Goal: Information Seeking & Learning: Learn about a topic

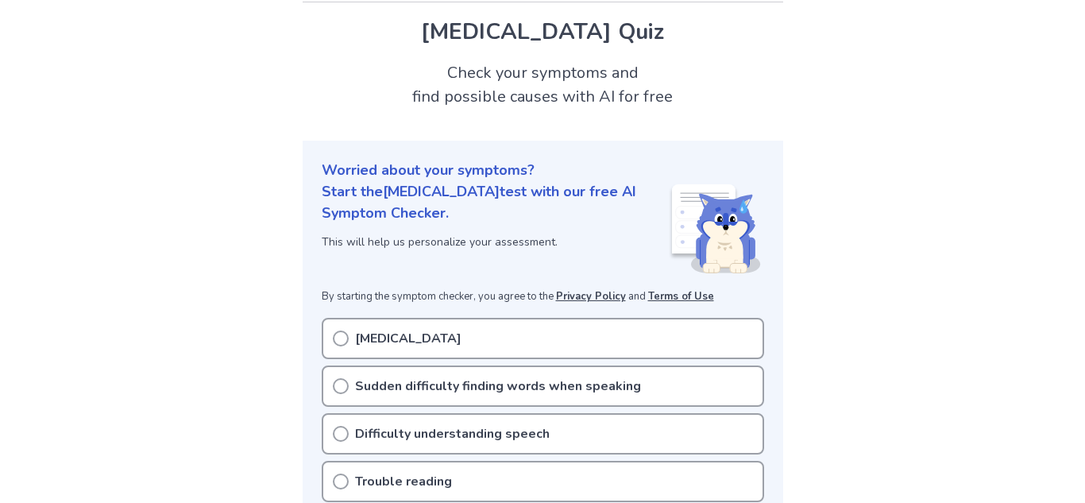
scroll to position [48, 0]
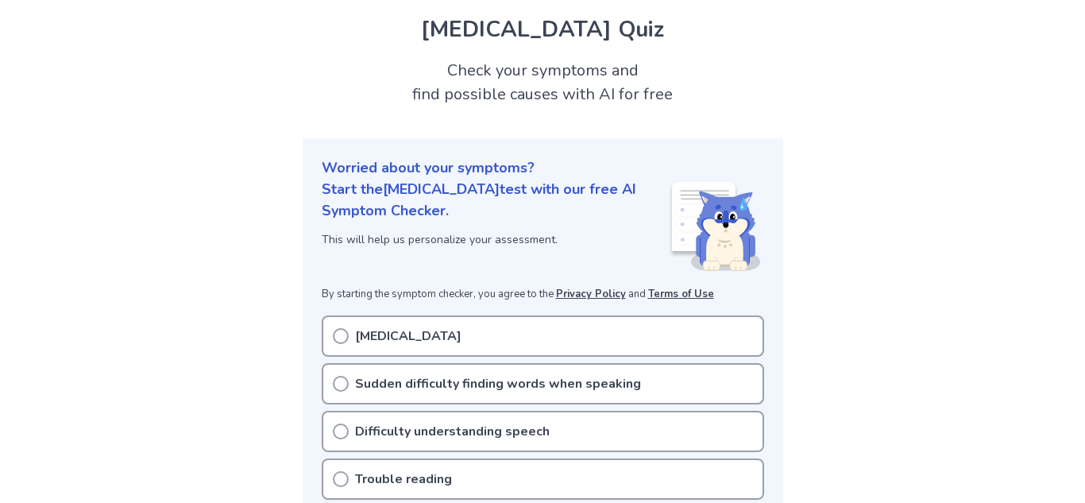
click at [356, 381] on p "Sudden difficulty finding words when speaking" at bounding box center [498, 383] width 286 height 19
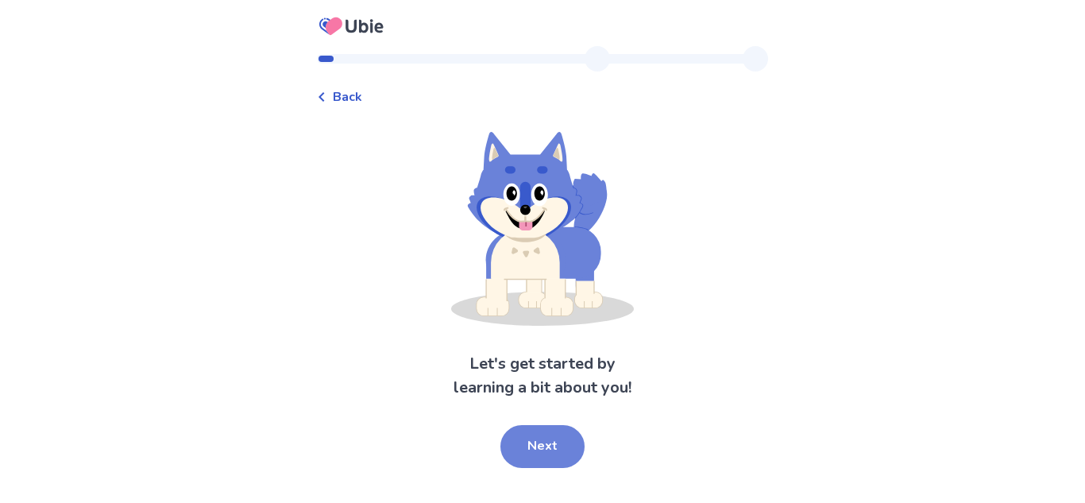
click at [549, 454] on button "Next" at bounding box center [542, 446] width 84 height 43
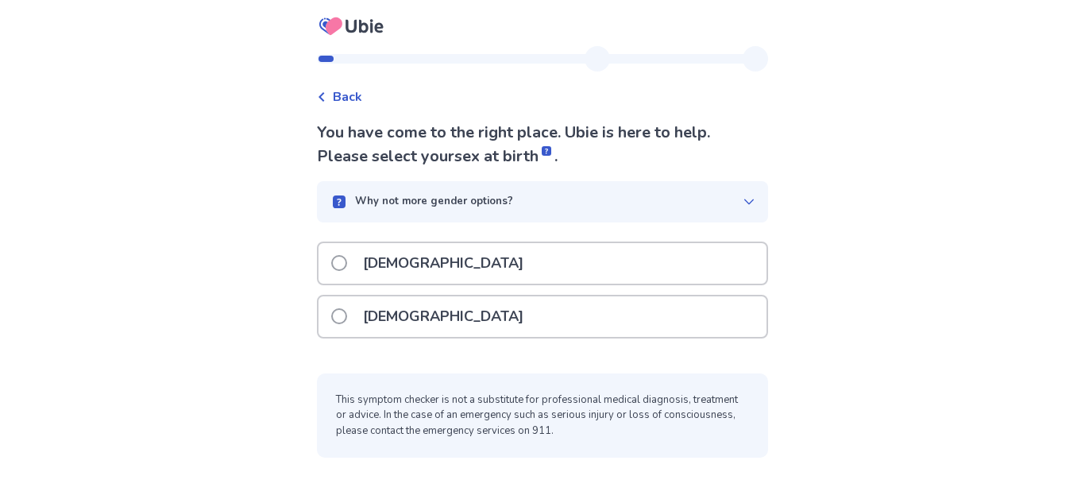
click at [562, 312] on div "[DEMOGRAPHIC_DATA]" at bounding box center [543, 316] width 448 height 41
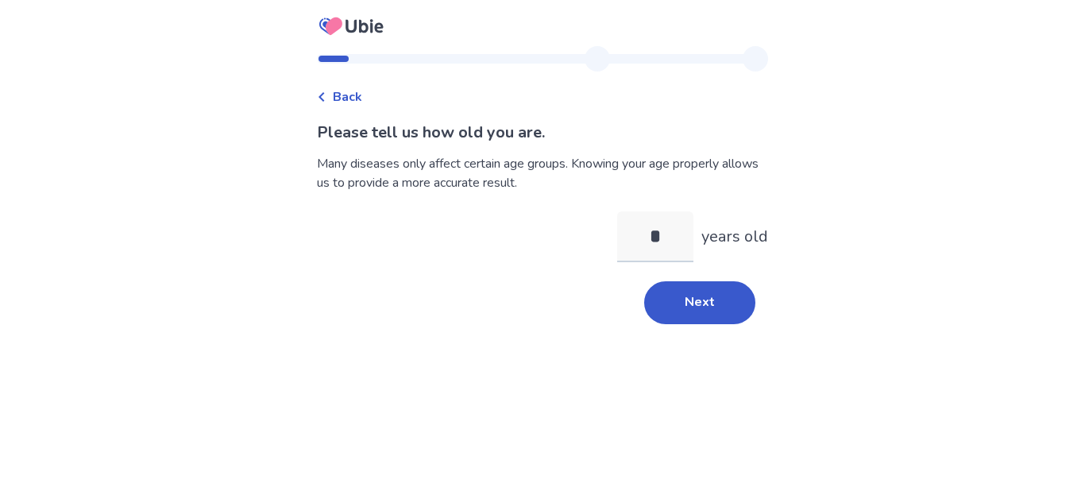
type input "**"
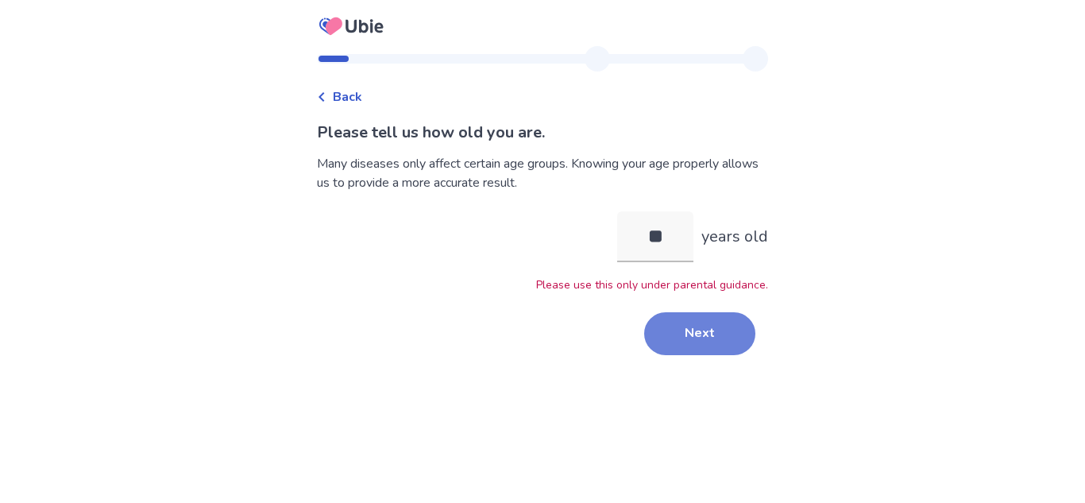
click at [665, 326] on button "Next" at bounding box center [699, 333] width 111 height 43
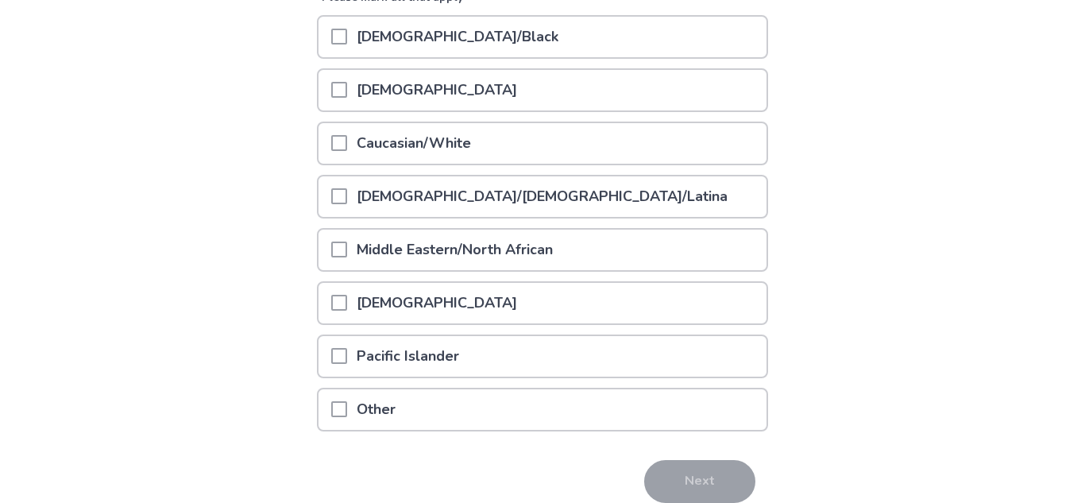
scroll to position [230, 0]
click at [511, 92] on div "[DEMOGRAPHIC_DATA]" at bounding box center [543, 88] width 448 height 41
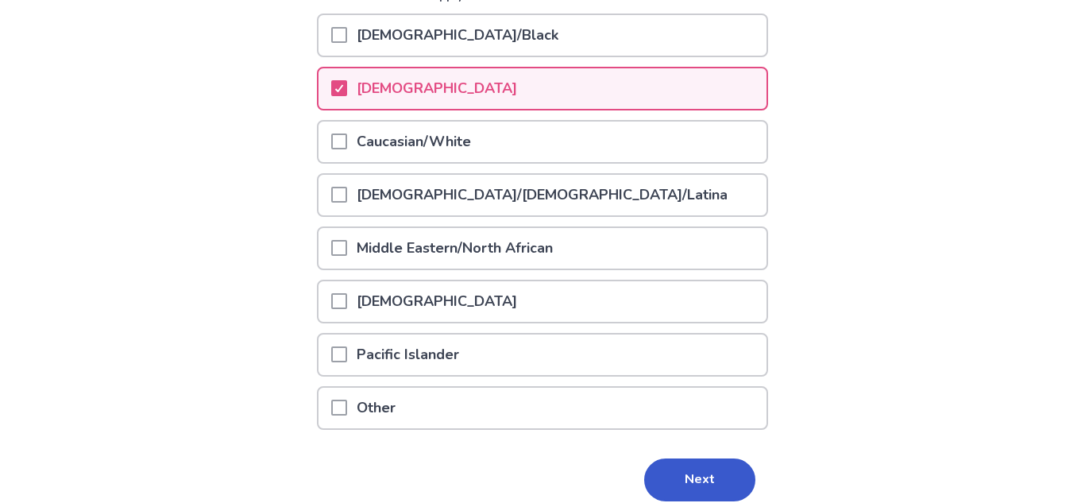
click at [500, 141] on div "Caucasian/White" at bounding box center [543, 142] width 448 height 41
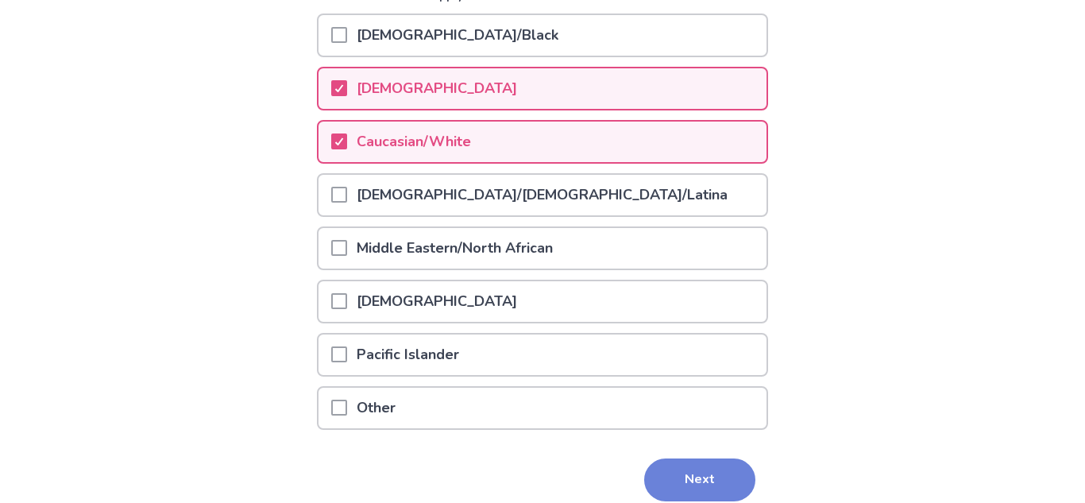
click at [682, 469] on button "Next" at bounding box center [699, 479] width 111 height 43
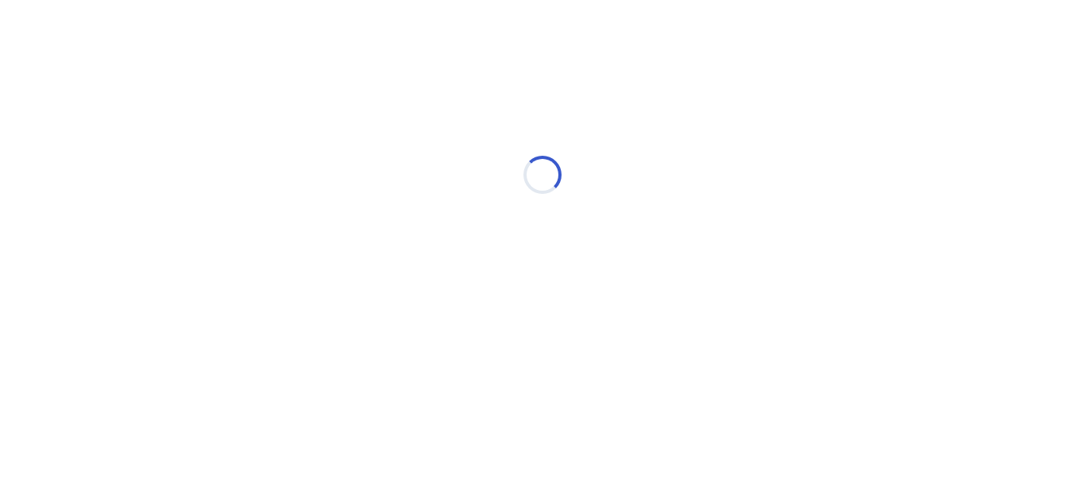
scroll to position [0, 0]
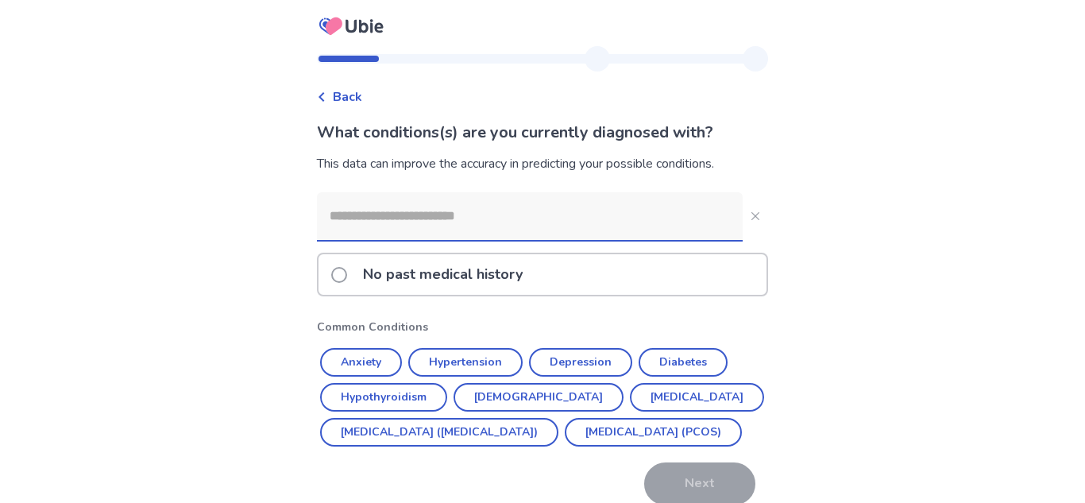
scroll to position [3, 0]
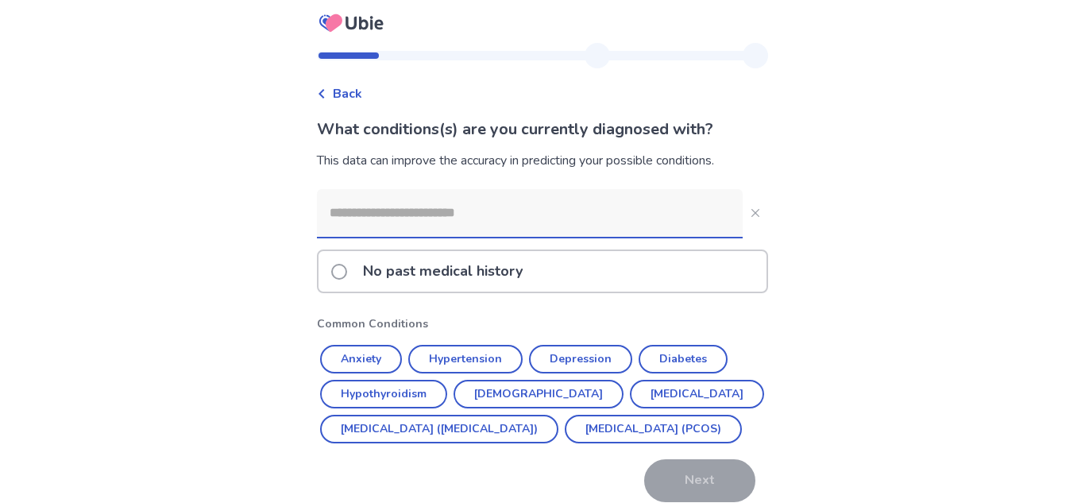
click at [591, 284] on div "No past medical history" at bounding box center [543, 271] width 448 height 41
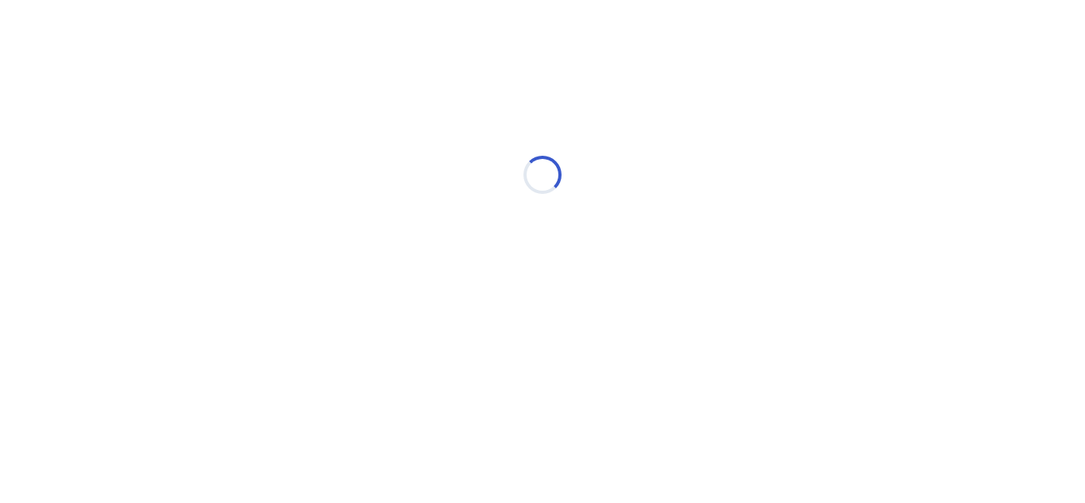
scroll to position [0, 0]
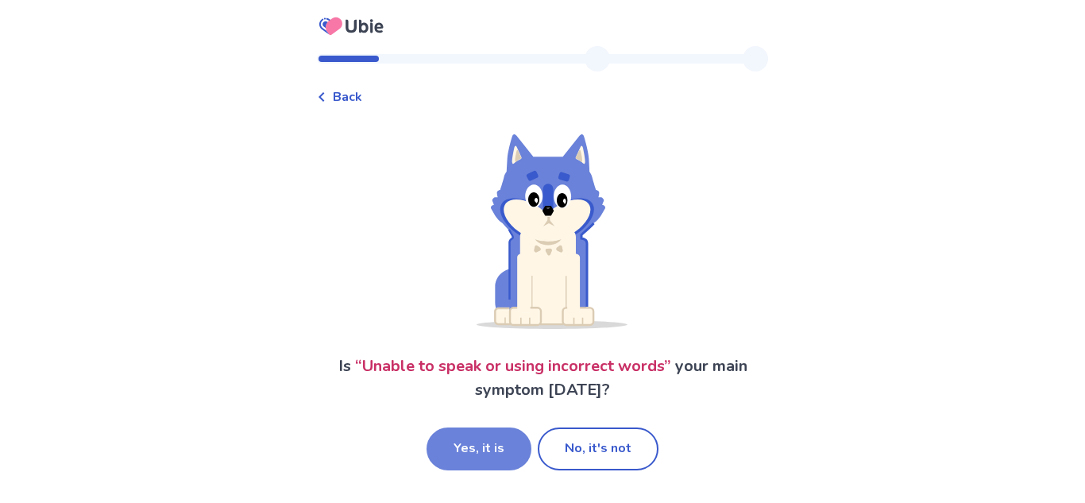
click at [500, 454] on button "Yes, it is" at bounding box center [479, 448] width 105 height 43
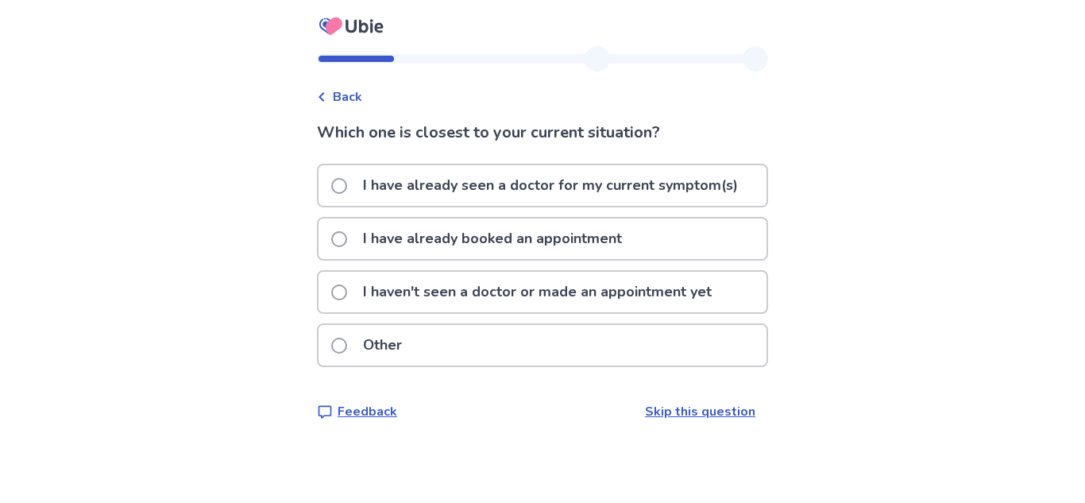
click at [584, 297] on p "I haven't seen a doctor or made an appointment yet" at bounding box center [537, 292] width 368 height 41
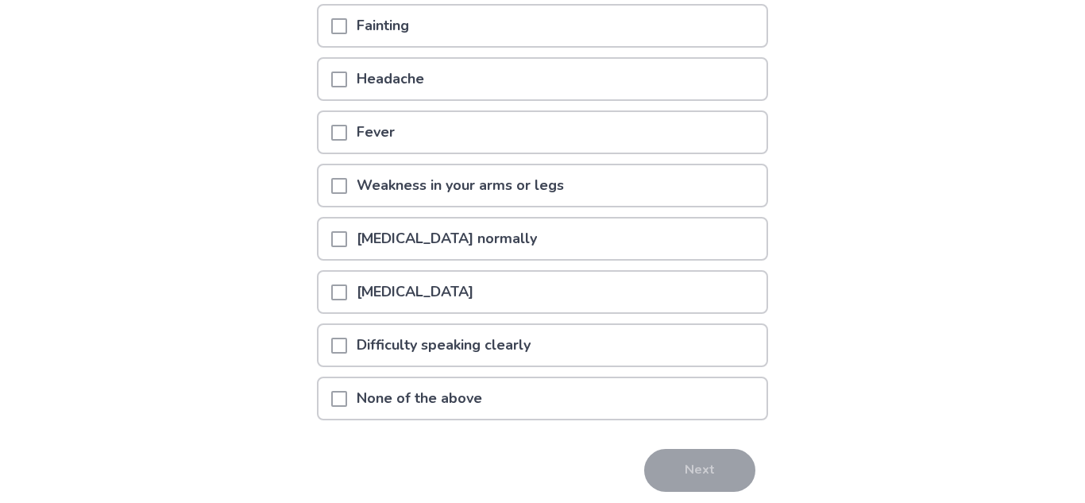
scroll to position [190, 0]
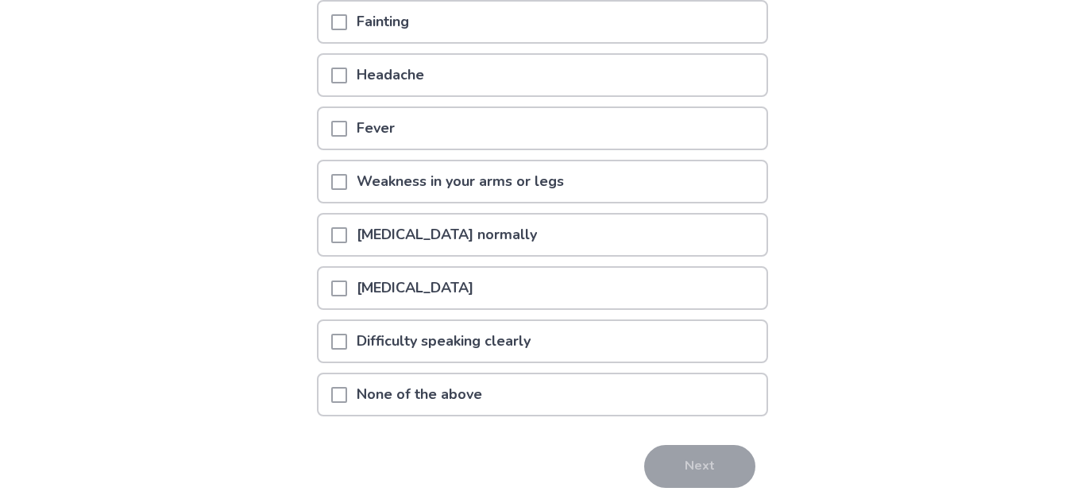
click at [639, 343] on div "Difficulty speaking clearly" at bounding box center [543, 341] width 448 height 41
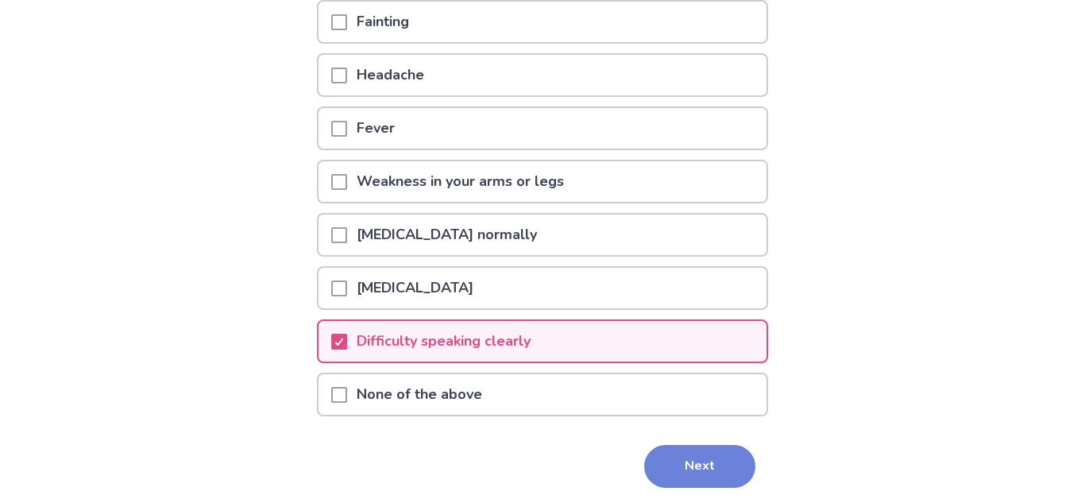
click at [670, 473] on button "Next" at bounding box center [699, 466] width 111 height 43
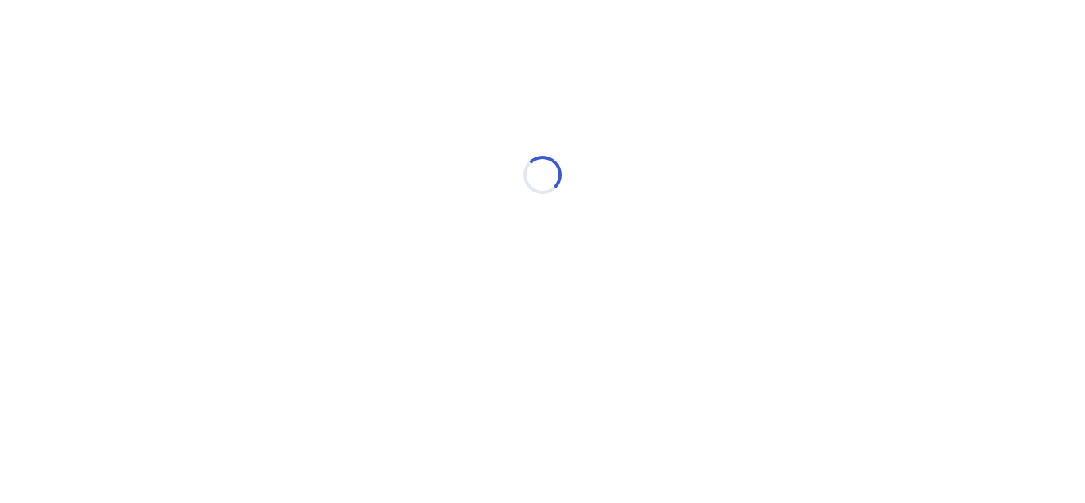
scroll to position [0, 0]
select select "*"
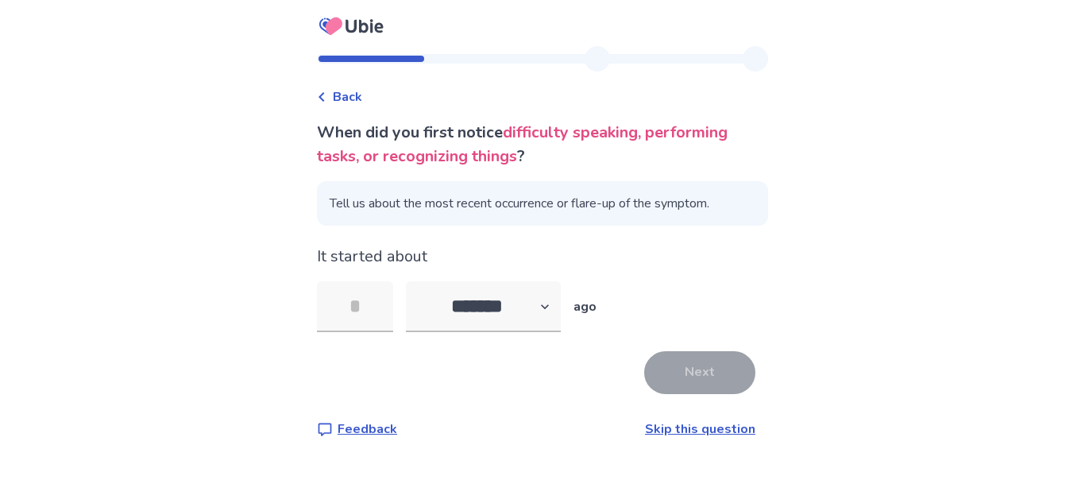
click at [692, 427] on link "Skip this question" at bounding box center [700, 428] width 110 height 17
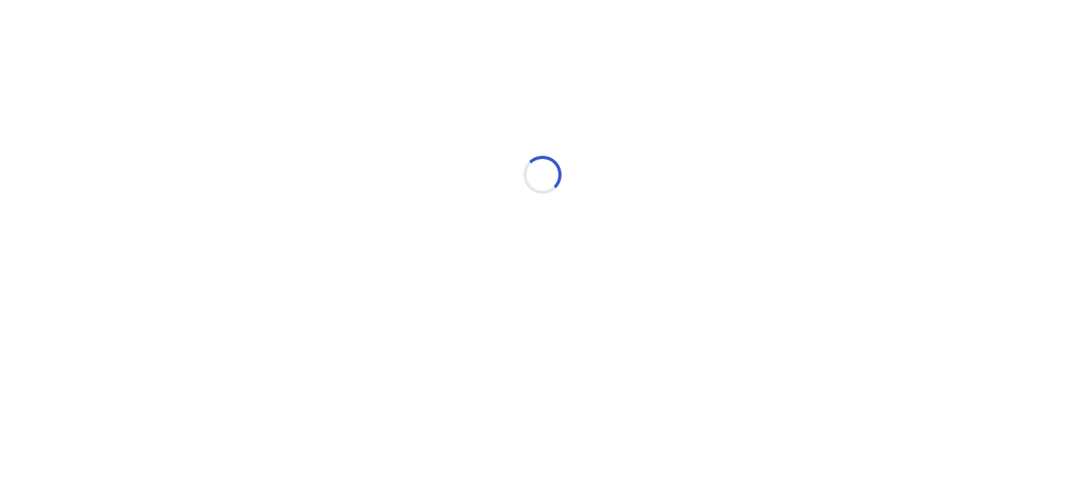
select select "*"
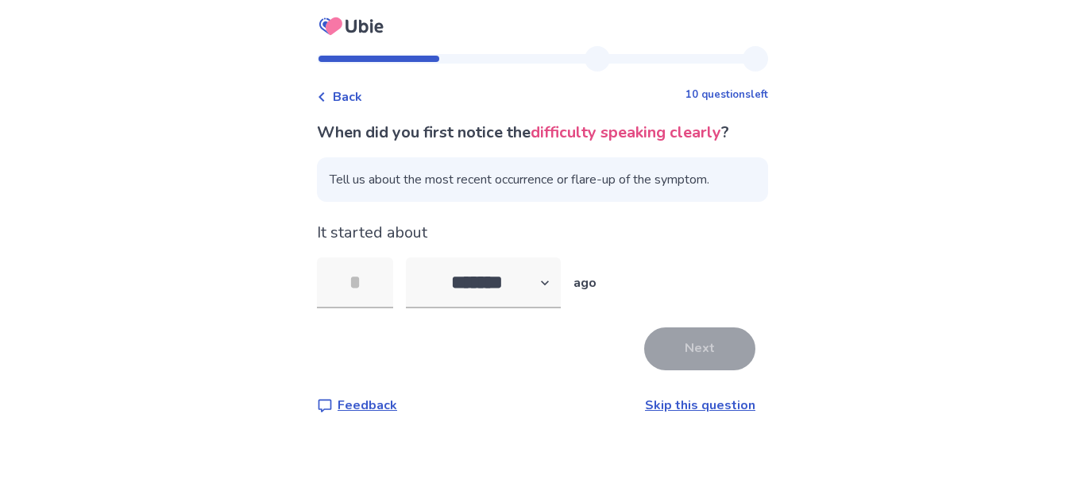
click at [656, 405] on link "Skip this question" at bounding box center [700, 404] width 110 height 17
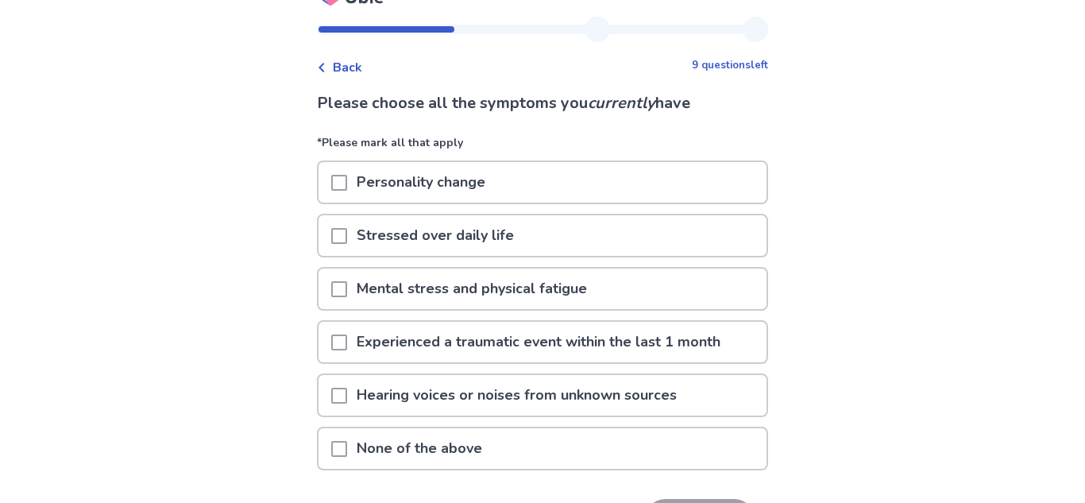
scroll to position [36, 0]
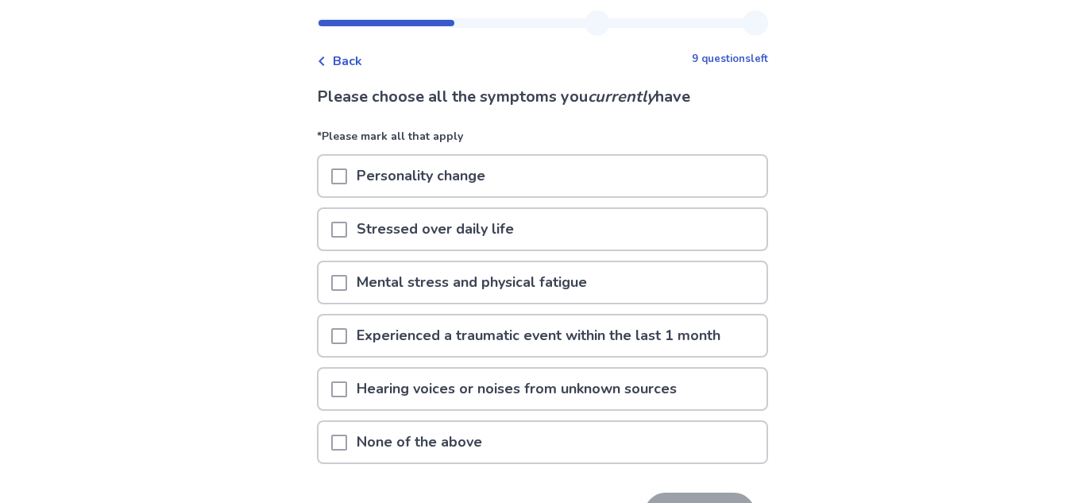
click at [616, 275] on div "Mental stress and physical fatigue" at bounding box center [543, 282] width 448 height 41
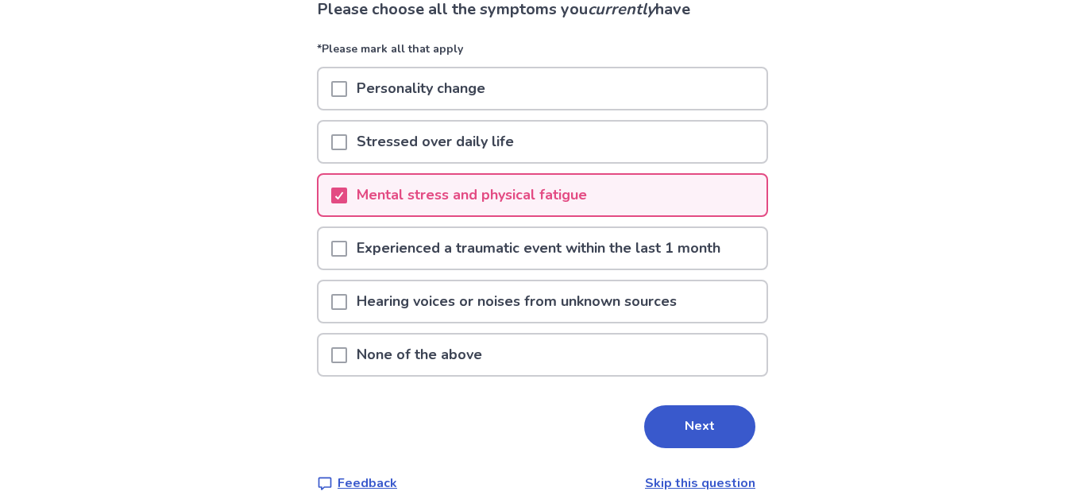
scroll to position [130, 0]
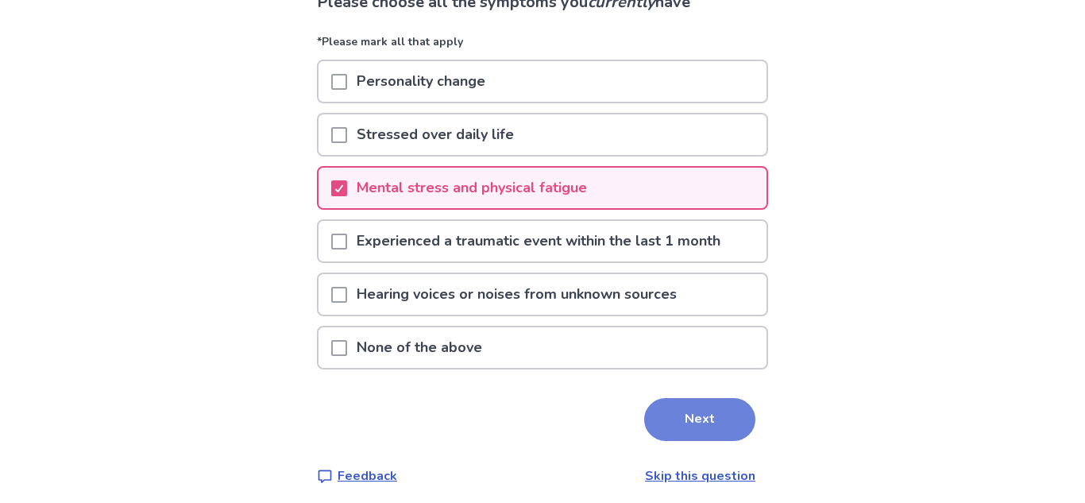
click at [666, 412] on button "Next" at bounding box center [699, 419] width 111 height 43
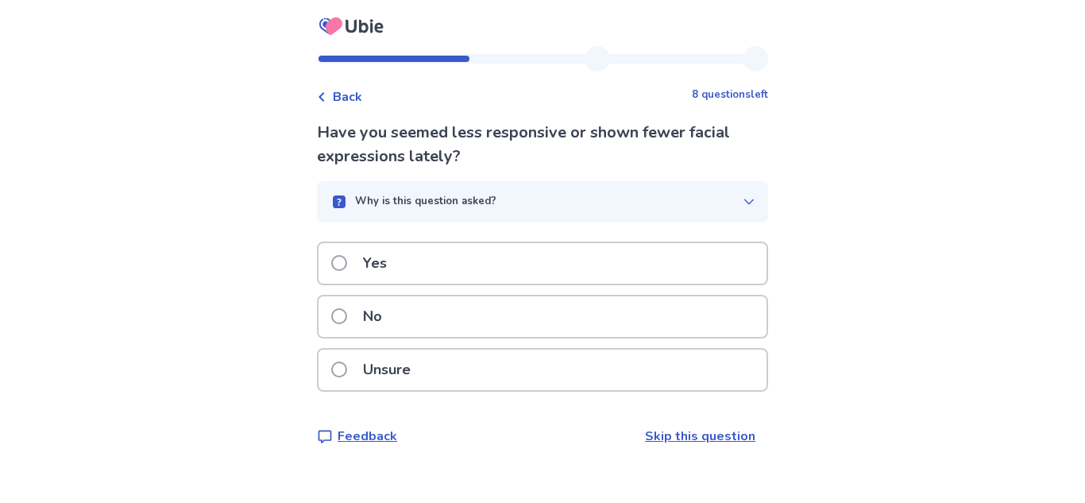
click at [669, 362] on div "Unsure" at bounding box center [543, 369] width 448 height 41
click at [678, 383] on div "Unsure" at bounding box center [543, 369] width 448 height 41
click at [346, 94] on span "Back" at bounding box center [347, 96] width 29 height 19
click at [446, 333] on div "No" at bounding box center [543, 316] width 448 height 41
click at [647, 333] on div "No" at bounding box center [543, 316] width 448 height 41
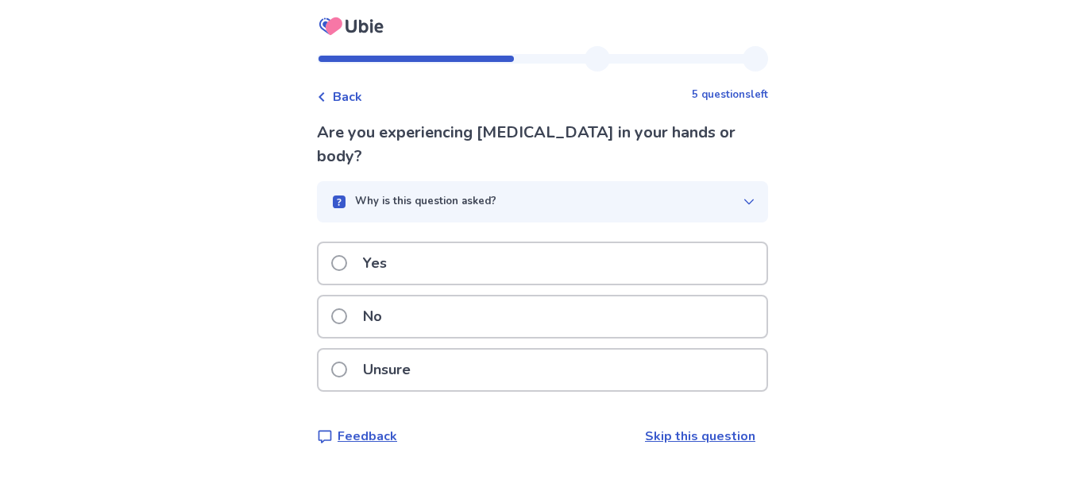
click at [584, 300] on div "No" at bounding box center [543, 316] width 448 height 41
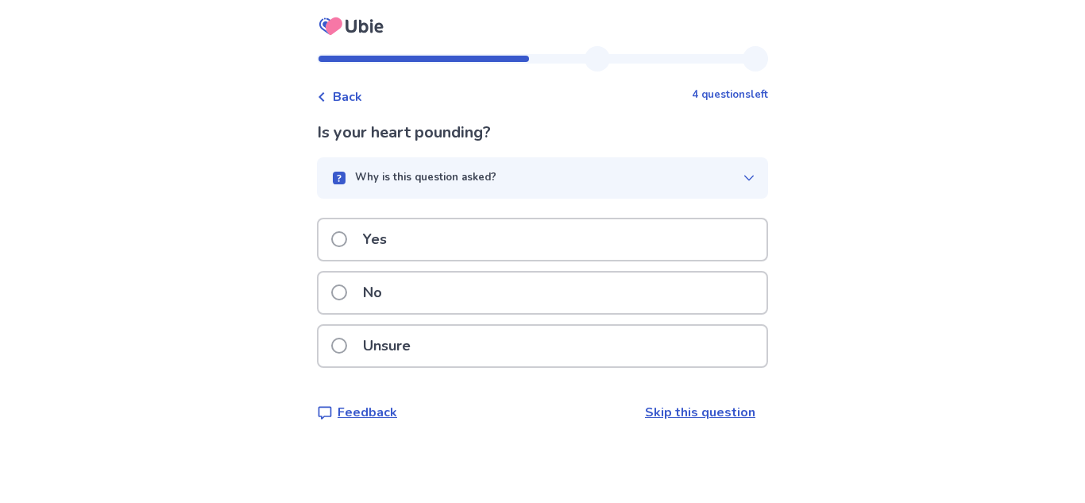
click at [573, 175] on div "Why is this question asked?" at bounding box center [536, 178] width 413 height 16
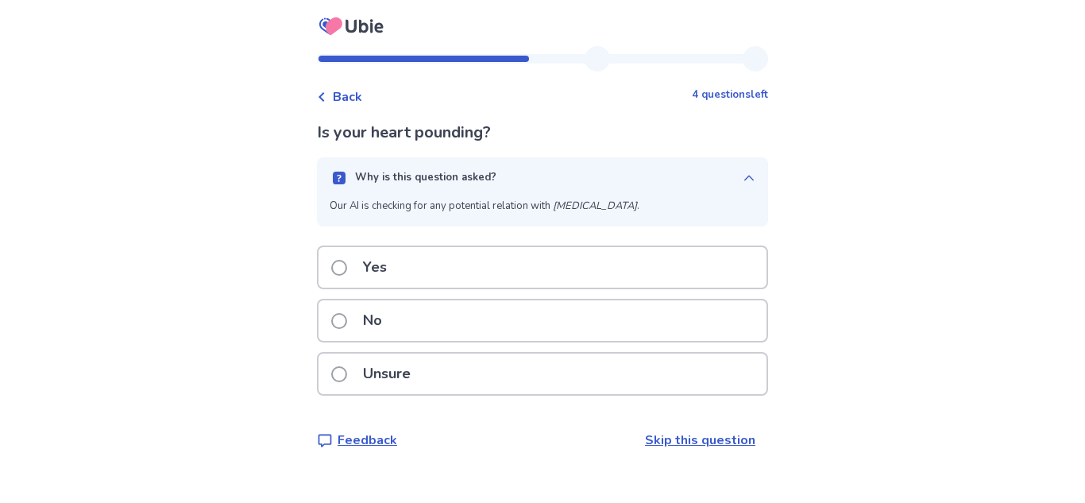
click at [588, 203] on em "Hypoglycemia" at bounding box center [595, 206] width 84 height 14
click at [575, 319] on div "No" at bounding box center [543, 320] width 448 height 41
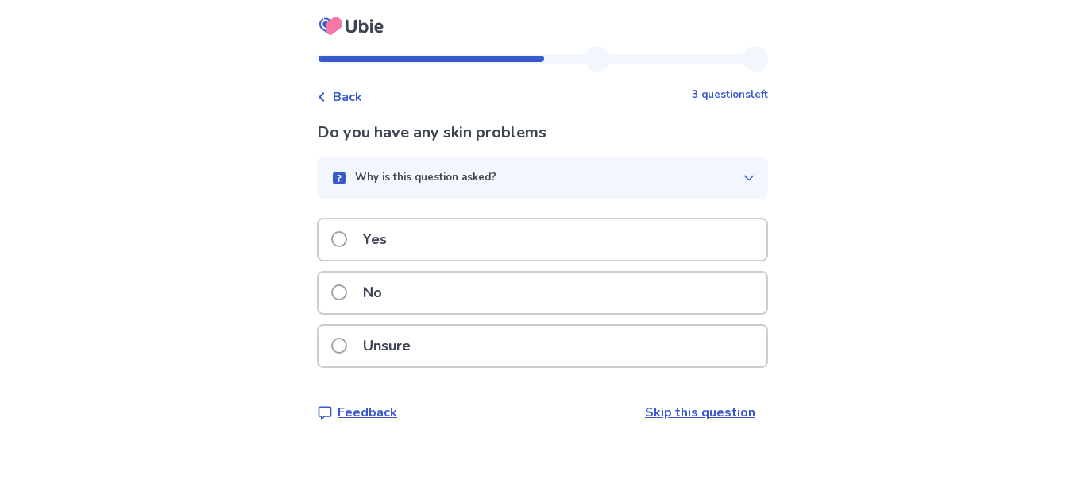
click at [477, 179] on p "Why is this question asked?" at bounding box center [425, 178] width 141 height 16
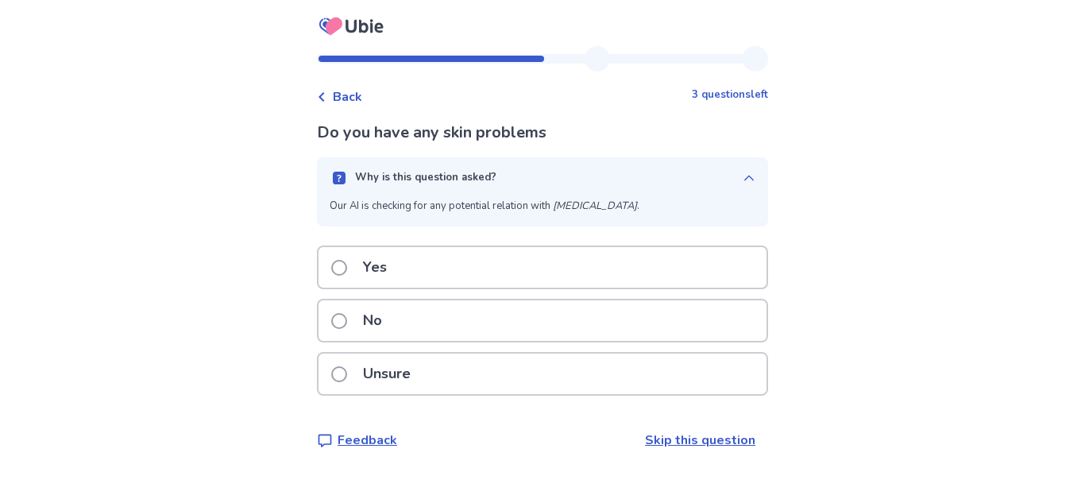
click at [477, 179] on p "Why is this question asked?" at bounding box center [425, 178] width 141 height 16
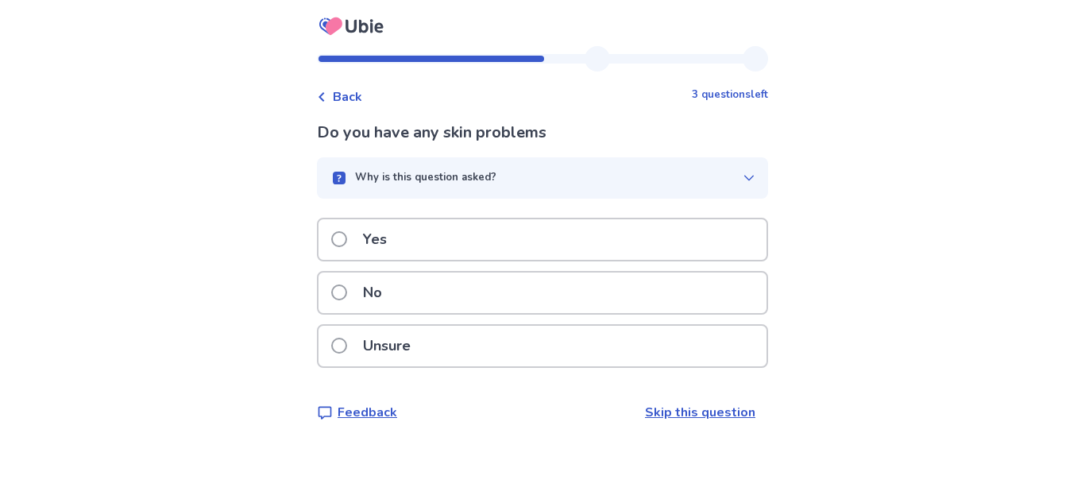
click at [436, 292] on div "No" at bounding box center [543, 292] width 448 height 41
click at [523, 178] on div "Why is this question asked?" at bounding box center [536, 178] width 413 height 16
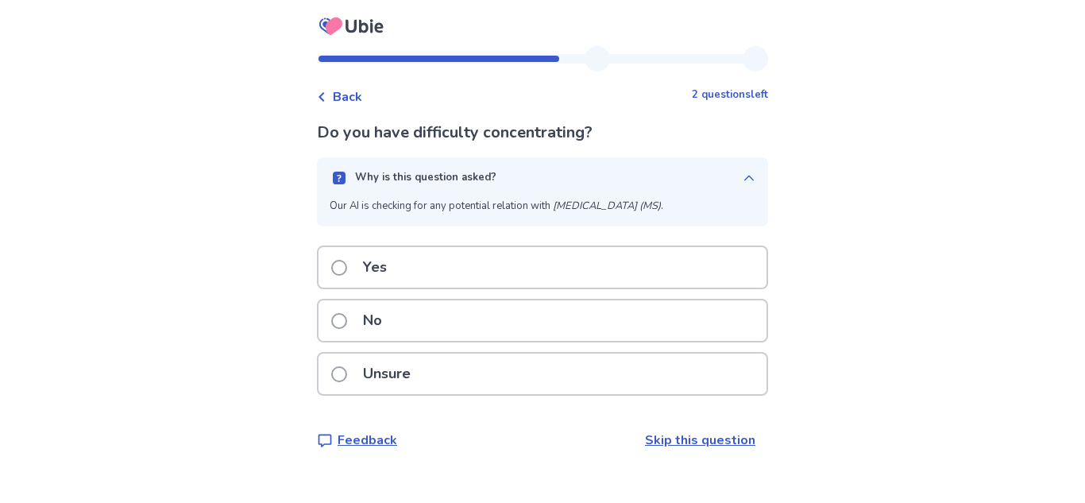
click at [347, 261] on span at bounding box center [339, 268] width 16 height 16
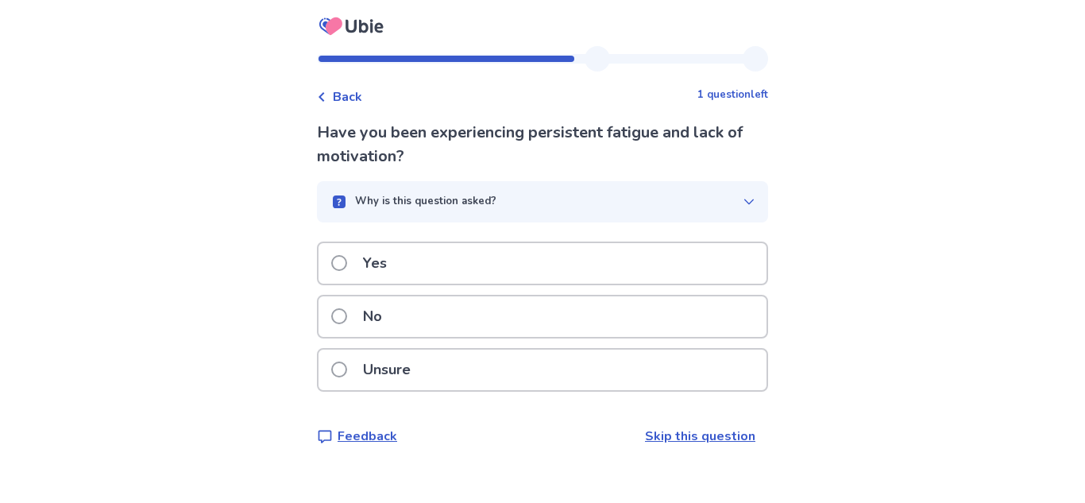
click at [378, 263] on p "Yes" at bounding box center [374, 263] width 43 height 41
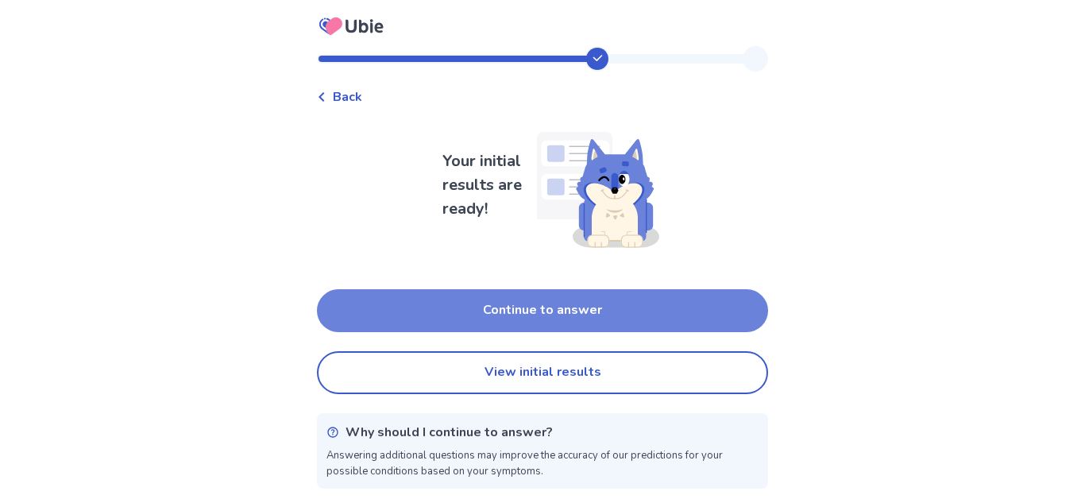
click at [436, 300] on button "Continue to answer" at bounding box center [542, 310] width 451 height 43
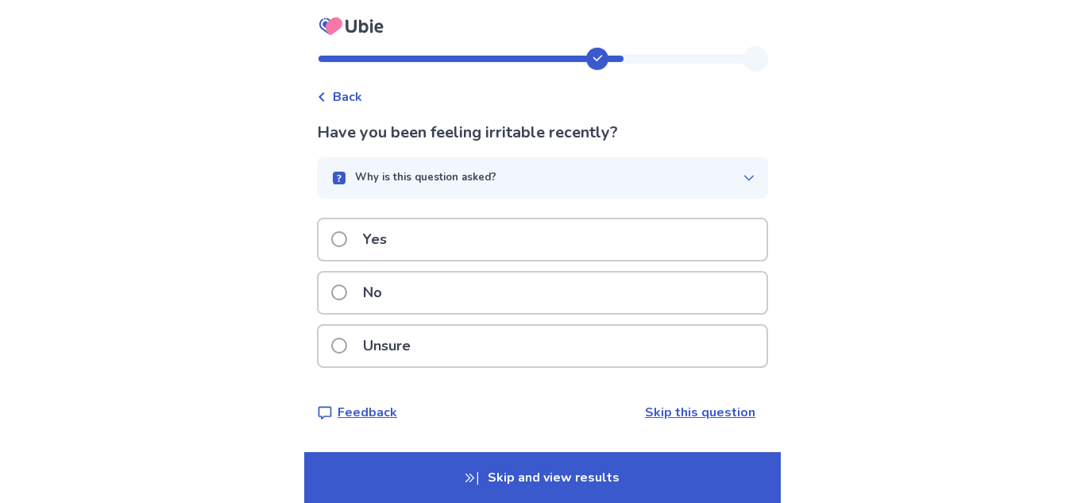
click at [538, 183] on div "Why is this question asked?" at bounding box center [536, 178] width 413 height 16
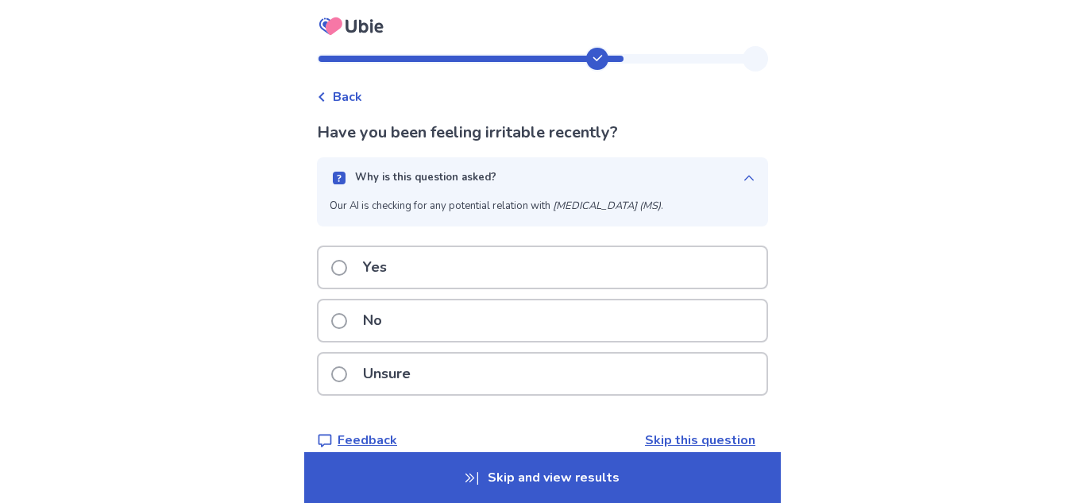
click at [538, 183] on div "Why is this question asked?" at bounding box center [536, 178] width 413 height 16
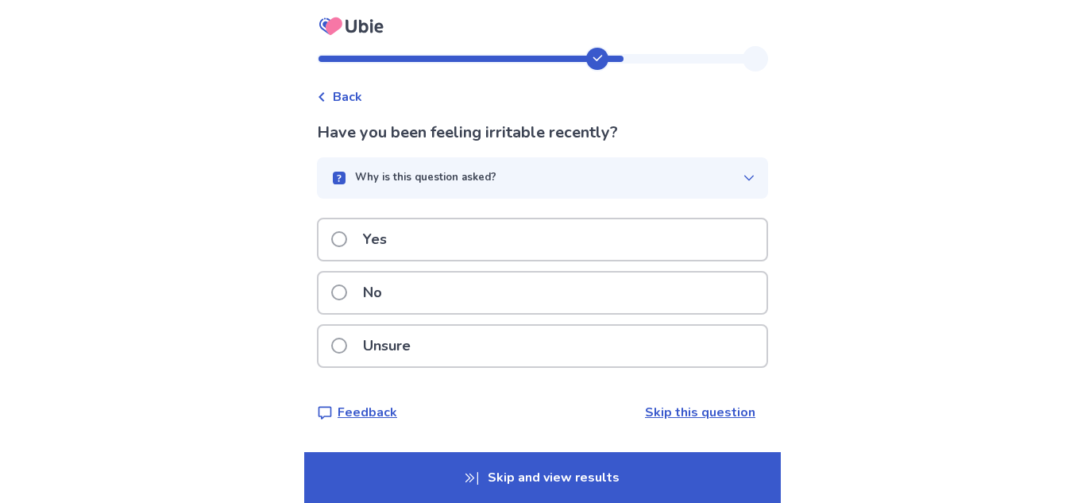
click at [527, 129] on p "Have you been feeling irritable recently?" at bounding box center [542, 133] width 451 height 24
click at [657, 124] on p "Have you been feeling irritable recently?" at bounding box center [542, 133] width 451 height 24
click at [559, 241] on div "Yes" at bounding box center [543, 239] width 448 height 41
click at [651, 296] on div "No" at bounding box center [543, 292] width 448 height 41
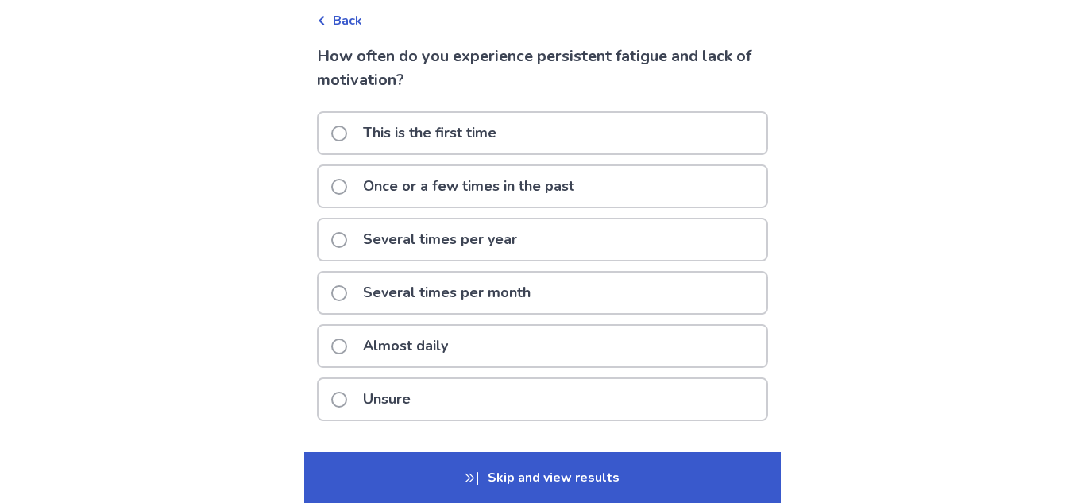
scroll to position [78, 0]
click at [620, 353] on div "Almost daily" at bounding box center [543, 344] width 448 height 41
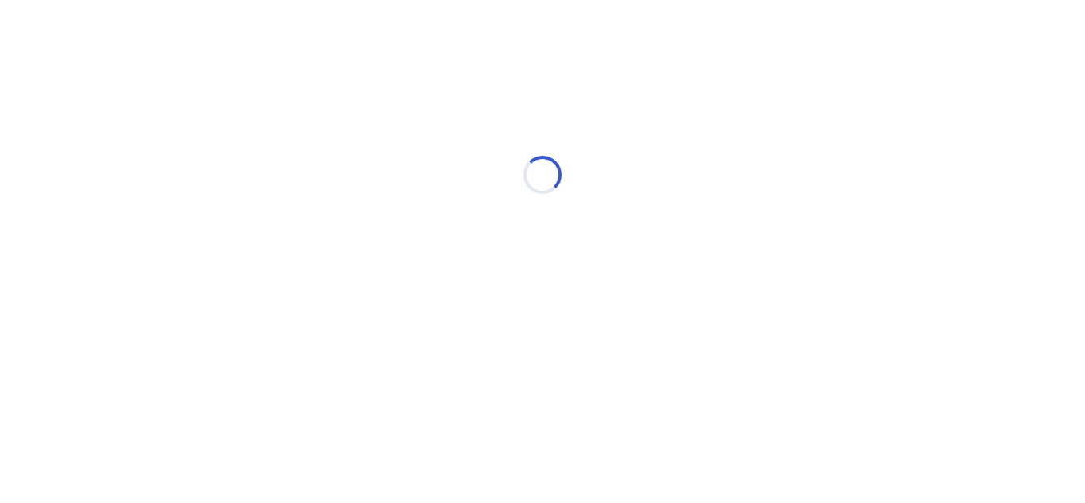
select select "*"
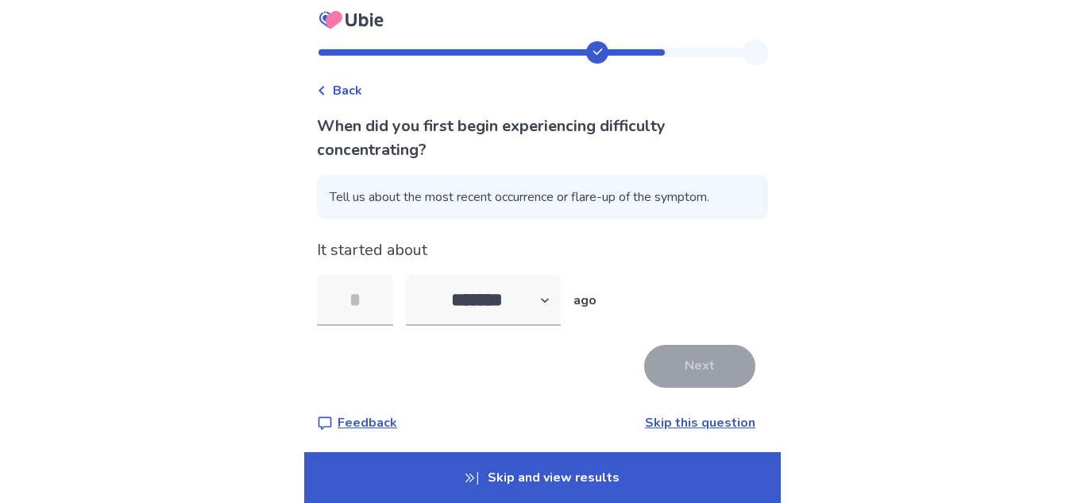
scroll to position [12, 0]
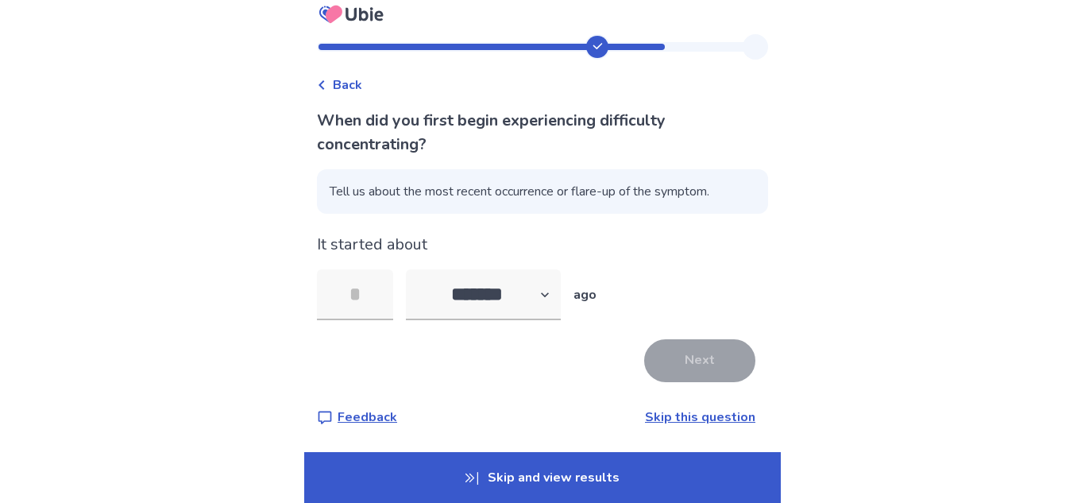
click at [663, 413] on link "Skip this question" at bounding box center [700, 416] width 110 height 17
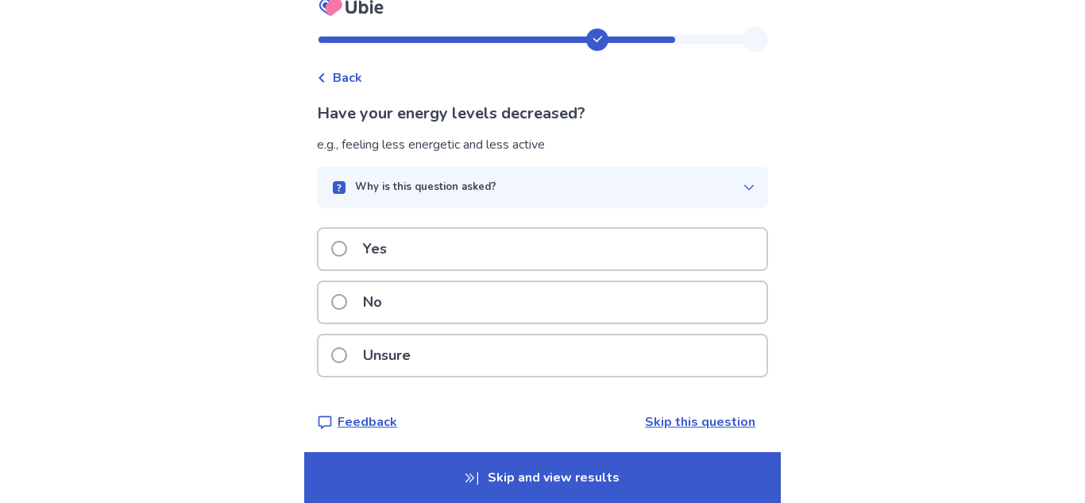
scroll to position [24, 0]
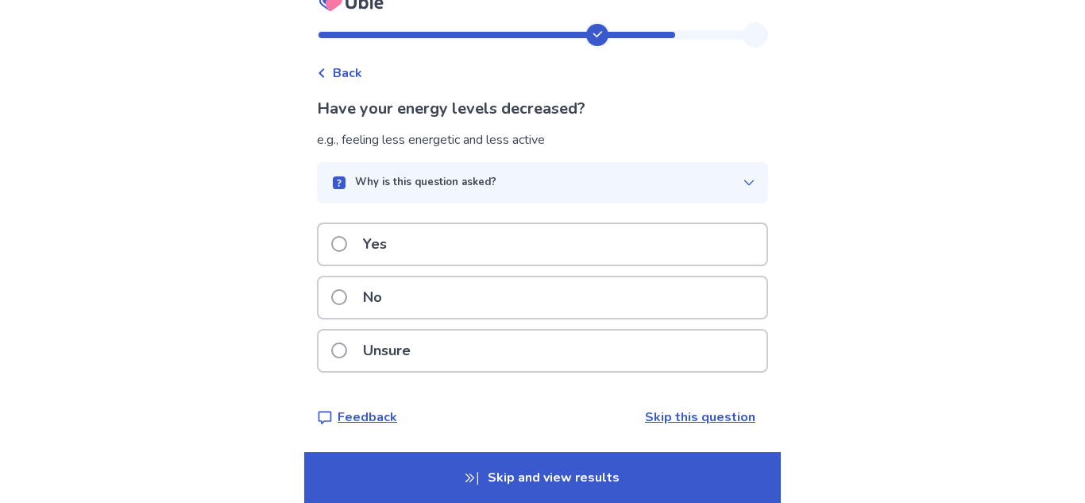
click at [566, 347] on div "Unsure" at bounding box center [543, 350] width 448 height 41
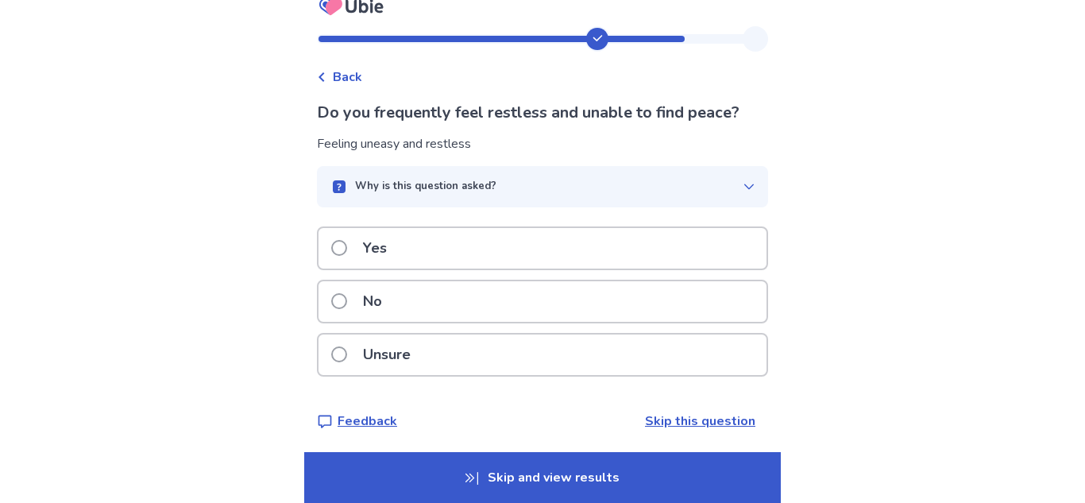
scroll to position [24, 0]
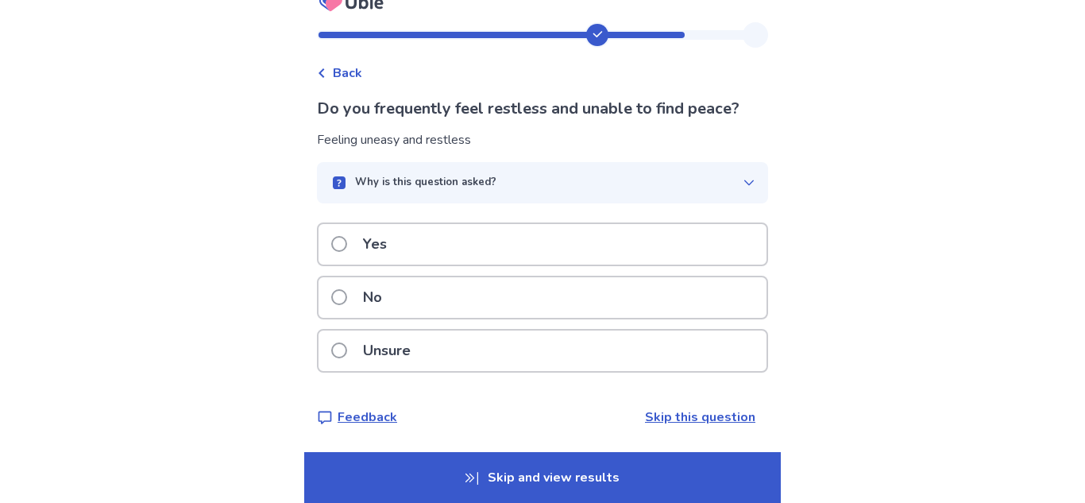
click at [517, 254] on div "Yes" at bounding box center [543, 244] width 448 height 41
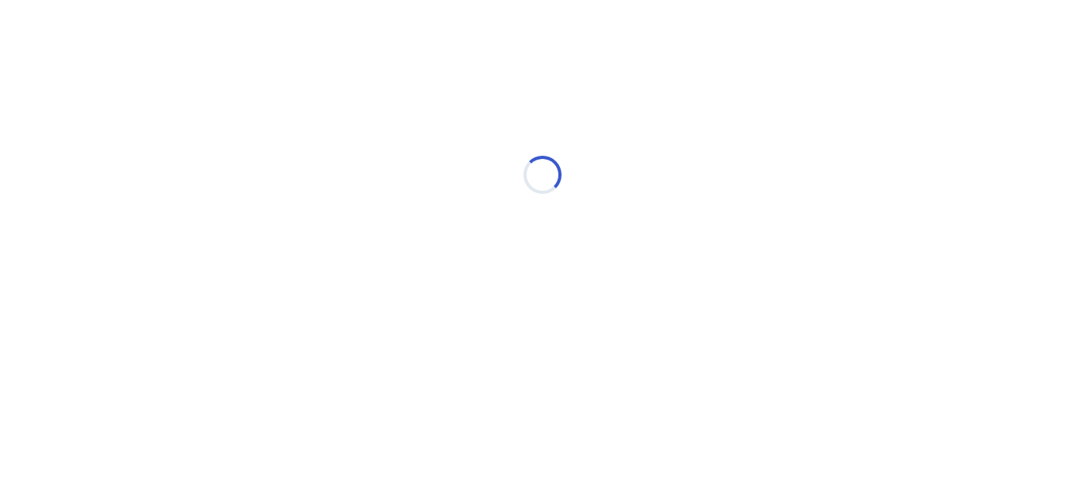
scroll to position [0, 0]
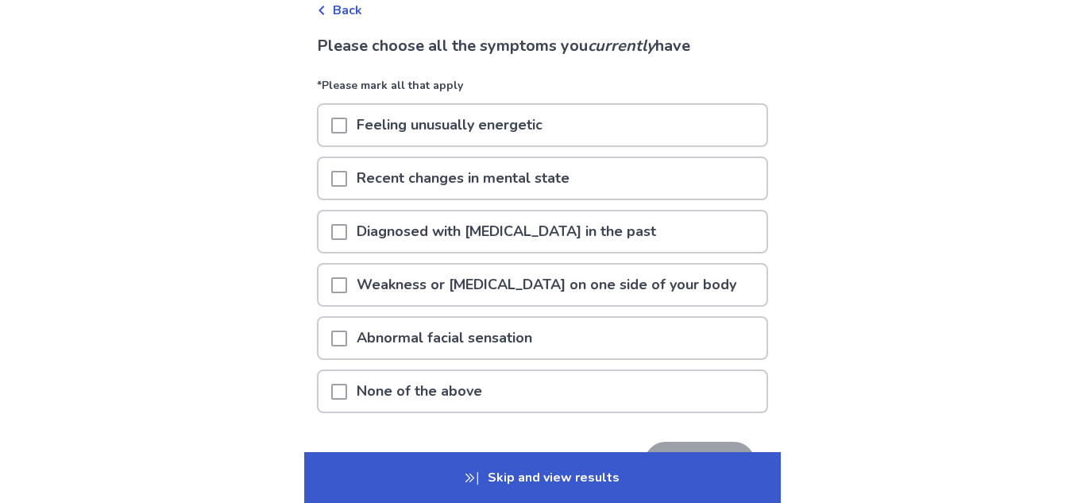
scroll to position [91, 0]
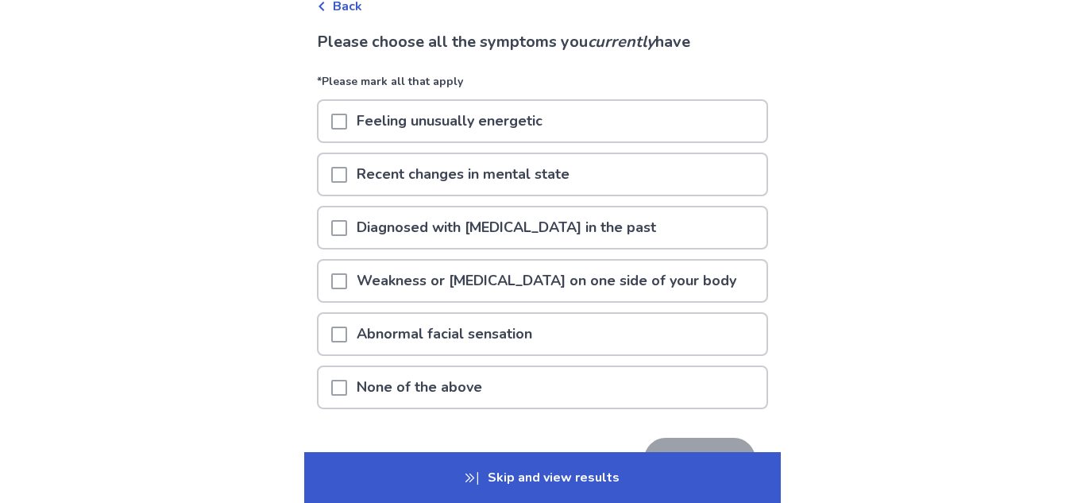
click at [522, 230] on p "Diagnosed with Multiple Sclerosis in the past" at bounding box center [506, 227] width 319 height 41
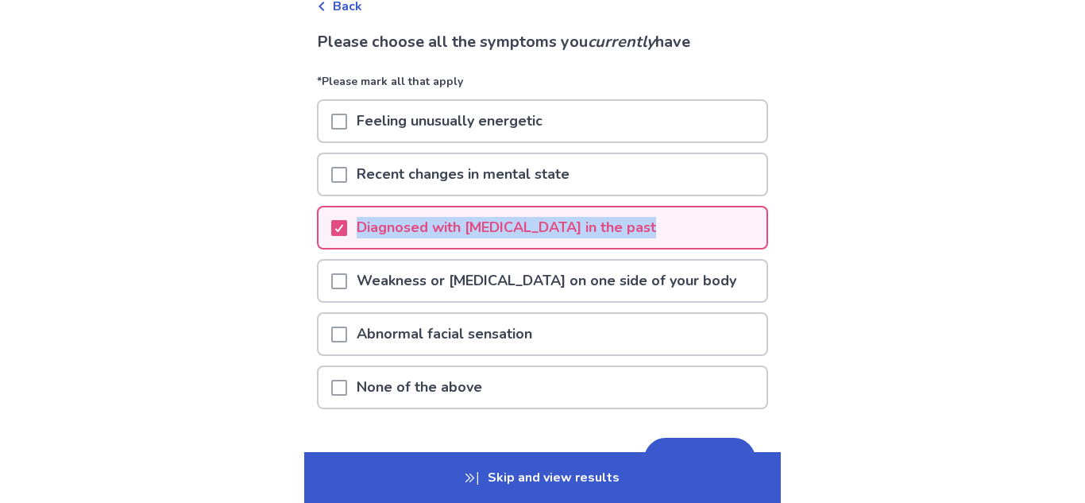
click at [534, 230] on p "Diagnosed with Multiple Sclerosis in the past" at bounding box center [506, 227] width 319 height 41
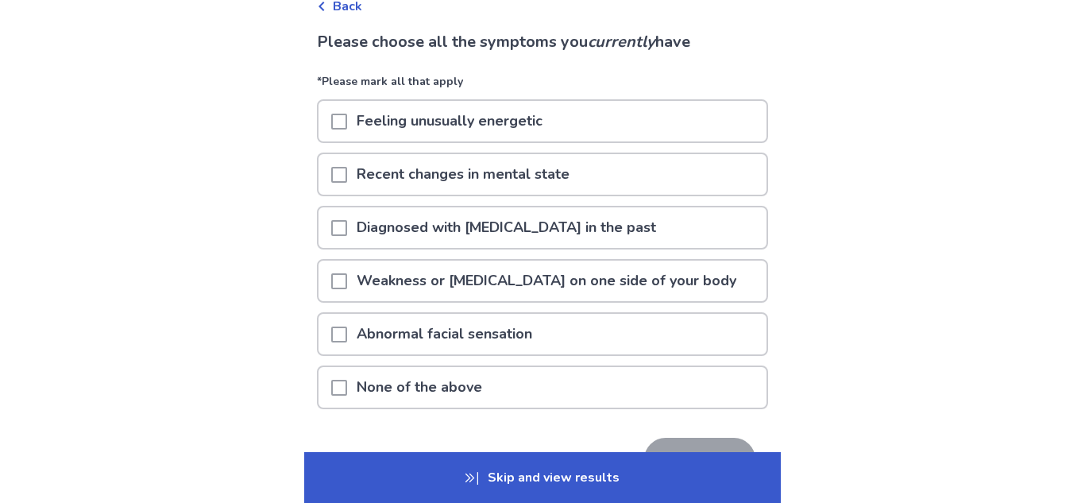
click at [544, 390] on div "None of the above" at bounding box center [543, 387] width 448 height 41
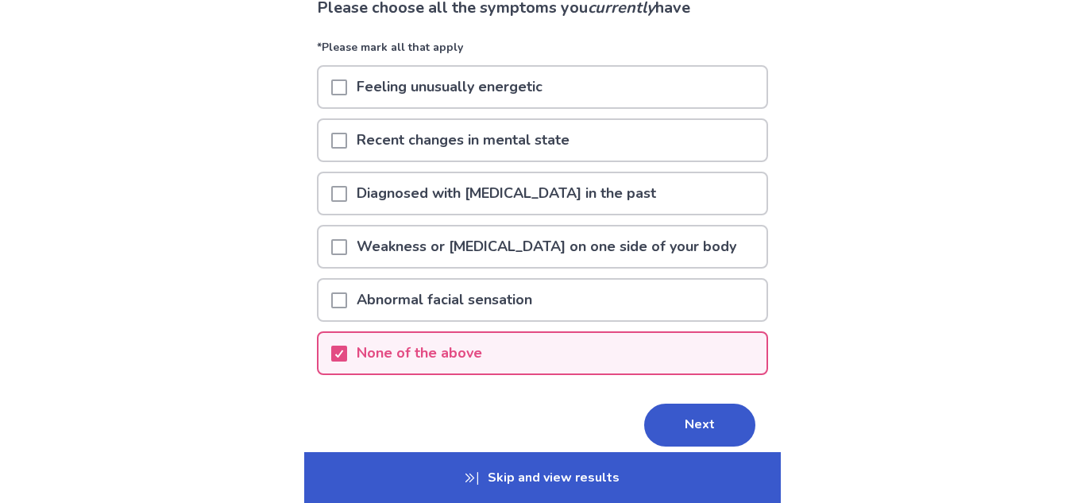
scroll to position [135, 0]
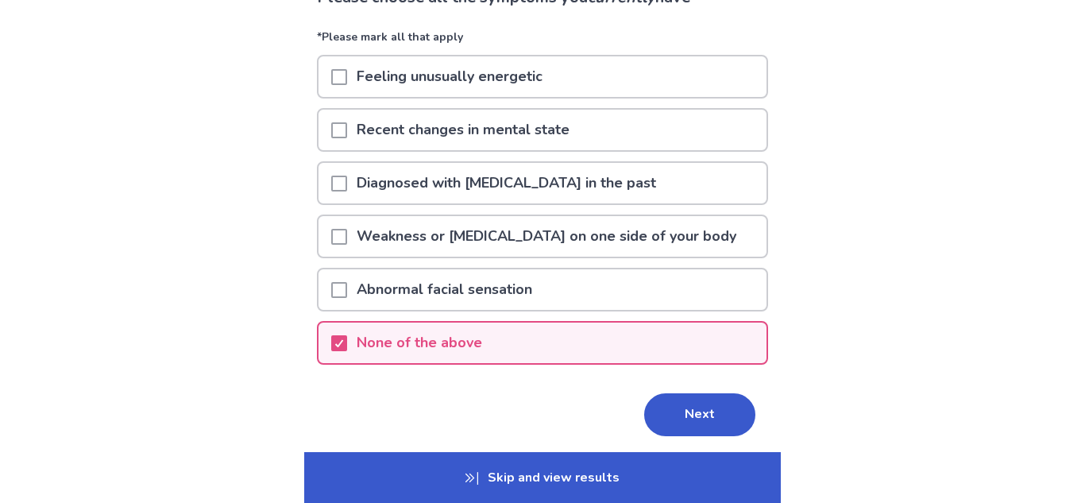
click at [683, 353] on div "None of the above" at bounding box center [543, 342] width 448 height 41
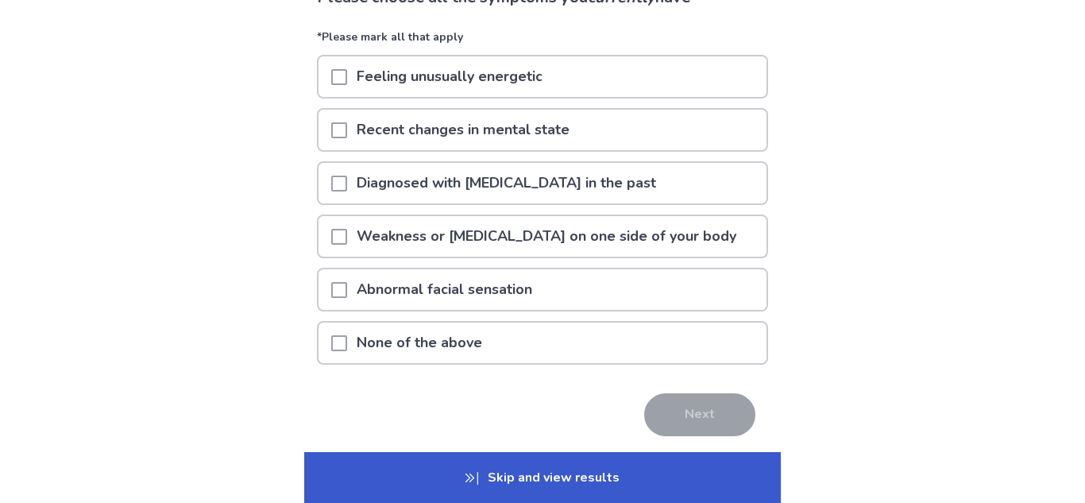
click at [693, 141] on div "Recent changes in mental state" at bounding box center [543, 130] width 448 height 41
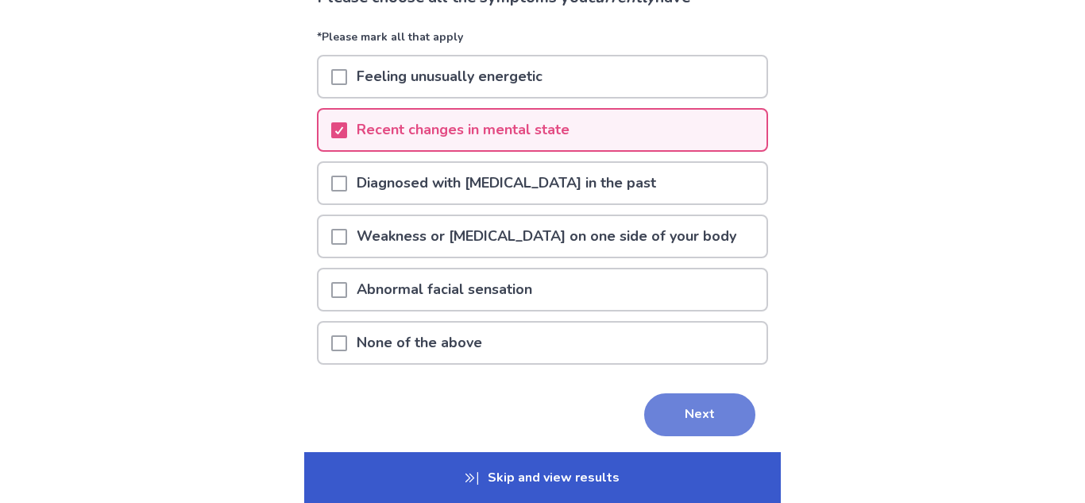
click at [712, 409] on button "Next" at bounding box center [699, 414] width 111 height 43
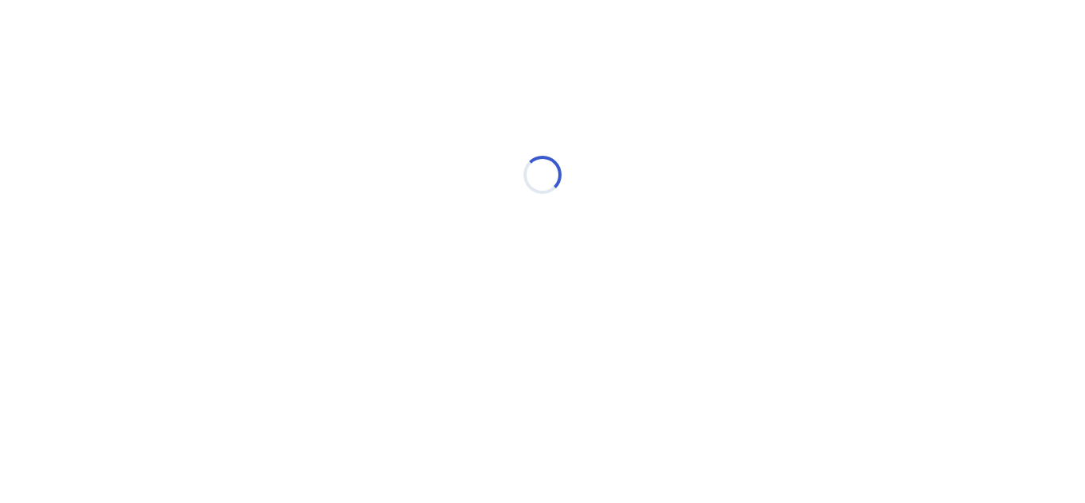
scroll to position [0, 0]
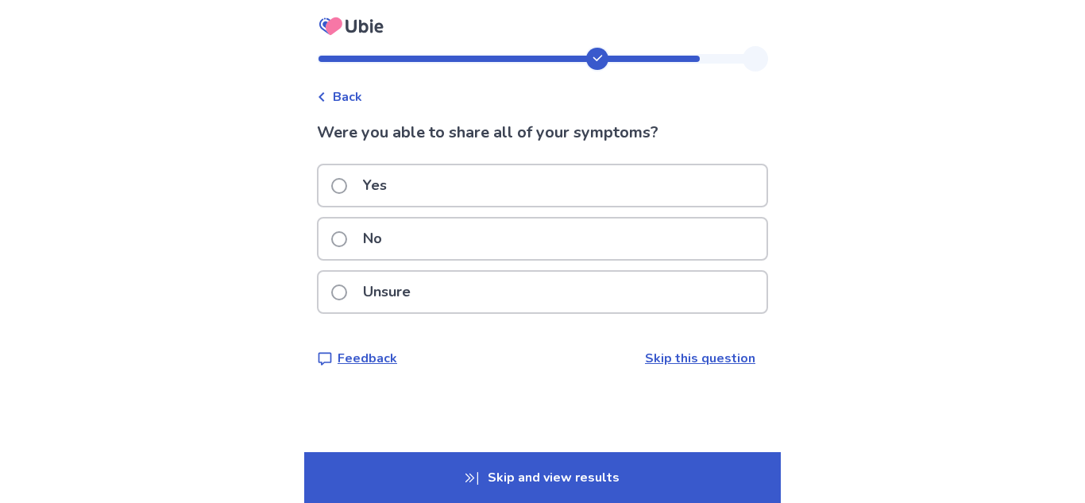
click at [655, 301] on div "Unsure" at bounding box center [543, 292] width 448 height 41
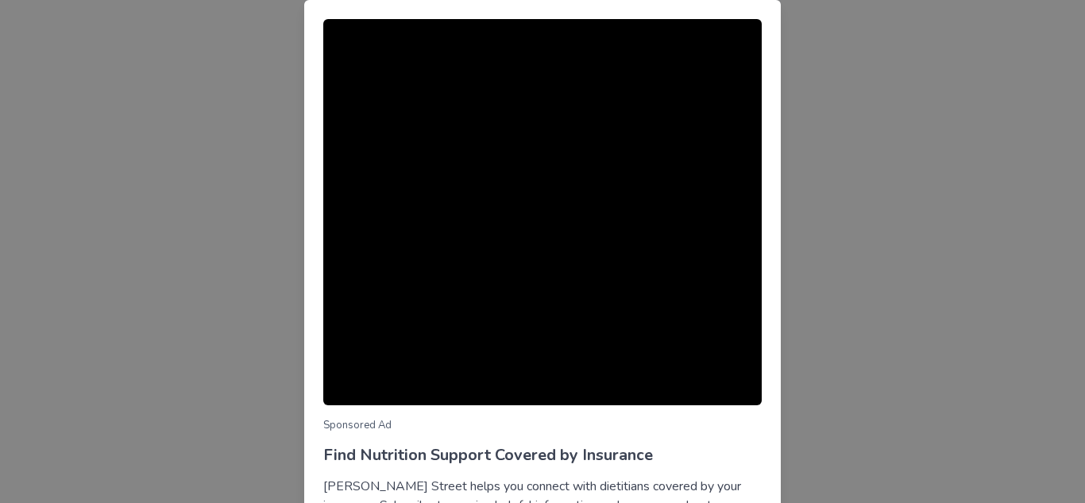
scroll to position [158, 0]
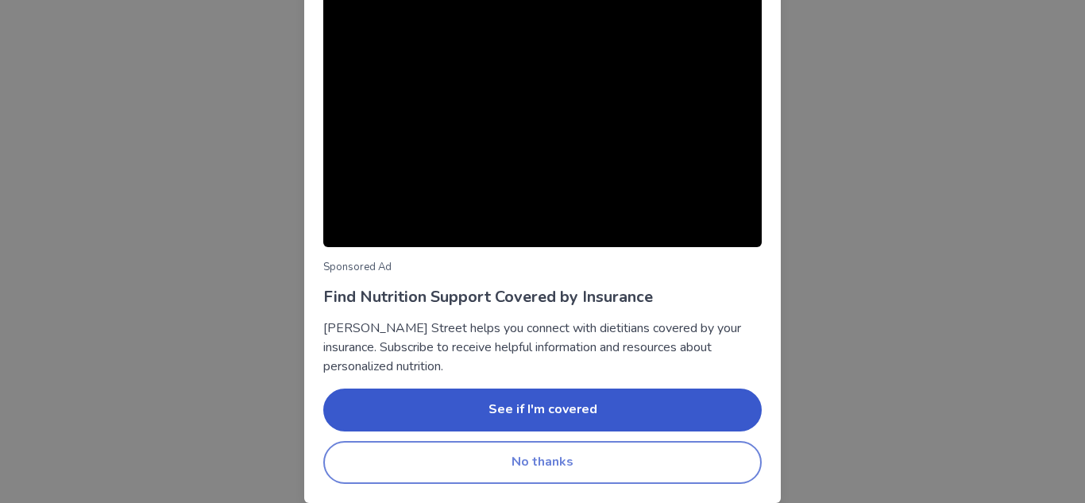
click at [639, 460] on button "No thanks" at bounding box center [542, 462] width 438 height 43
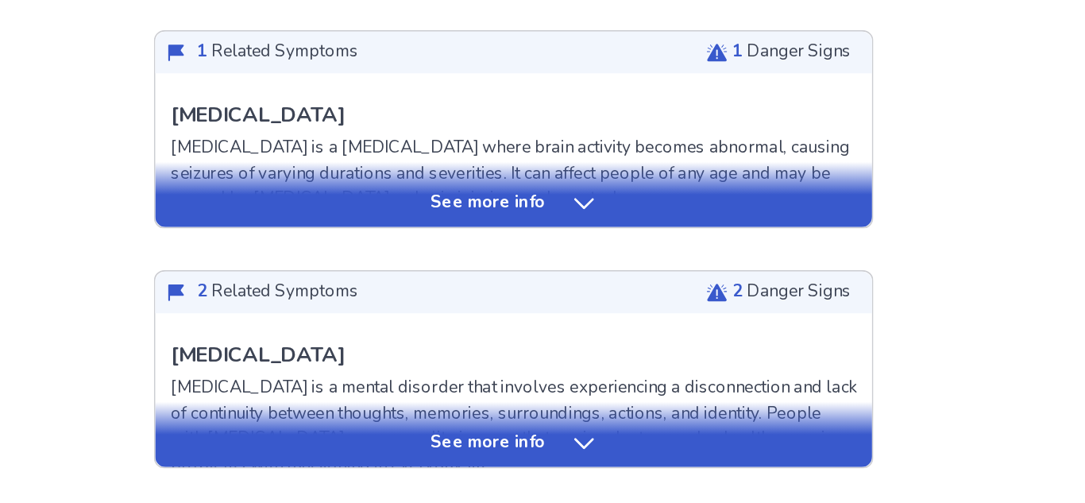
scroll to position [582, 0]
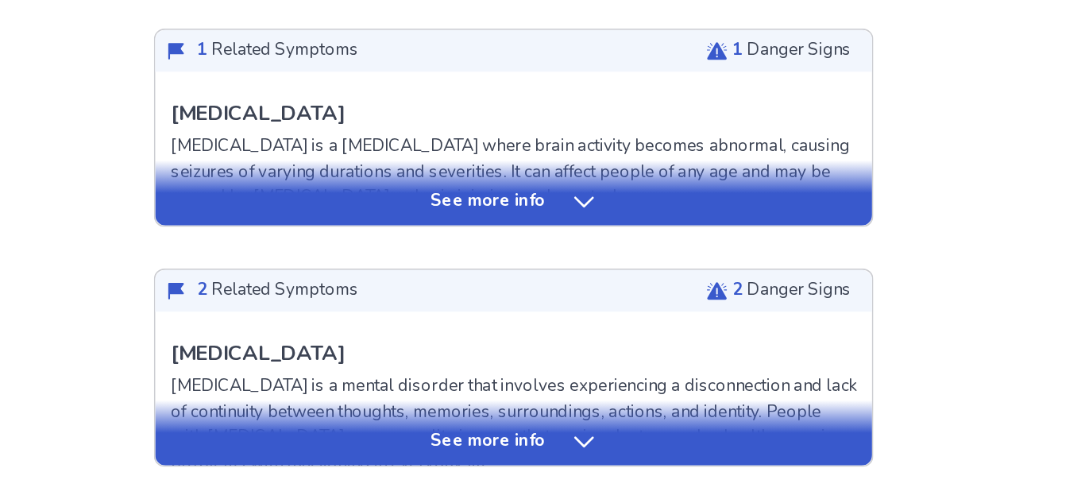
click at [440, 405] on p "Dissociative Disorder" at bounding box center [387, 411] width 106 height 19
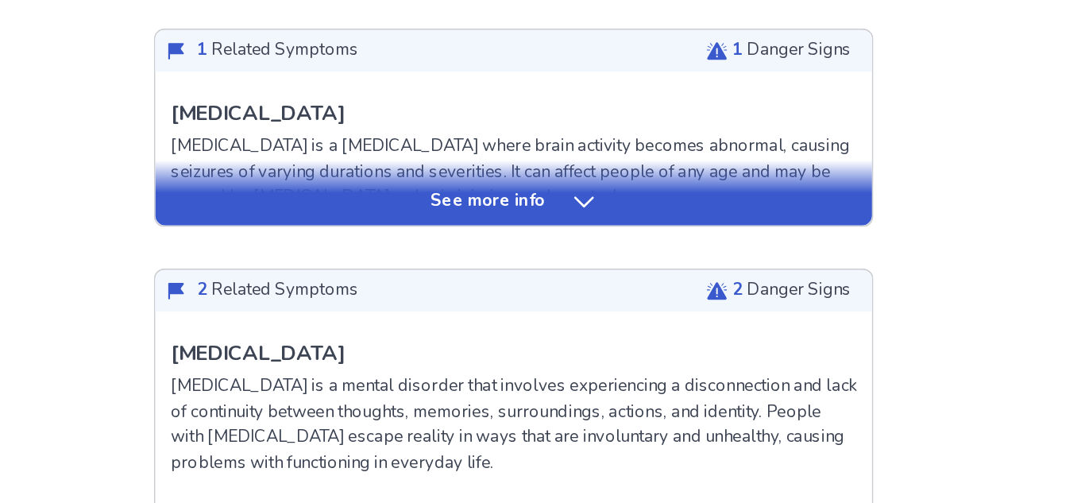
click at [440, 405] on p "Dissociative Disorder" at bounding box center [387, 411] width 106 height 19
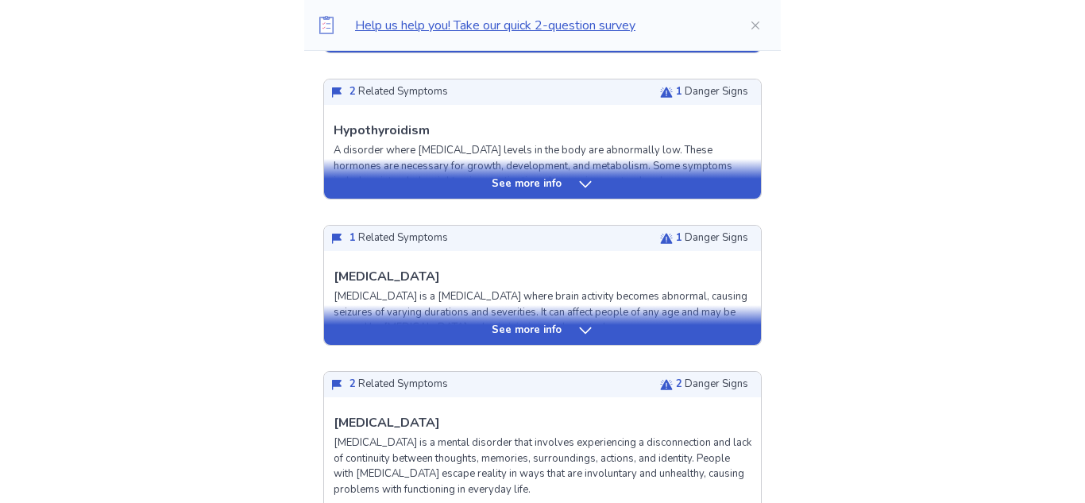
scroll to position [565, 0]
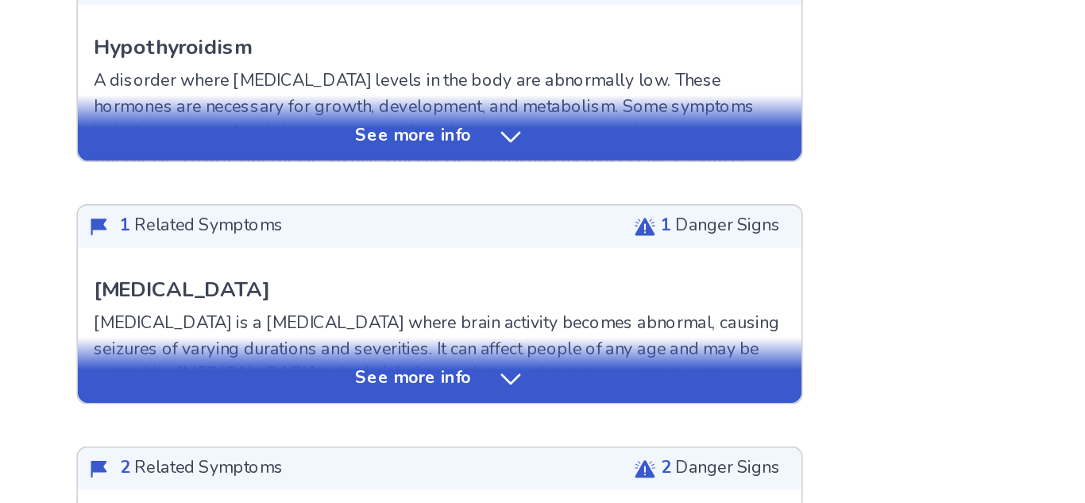
click at [557, 339] on p "See more info" at bounding box center [527, 337] width 70 height 16
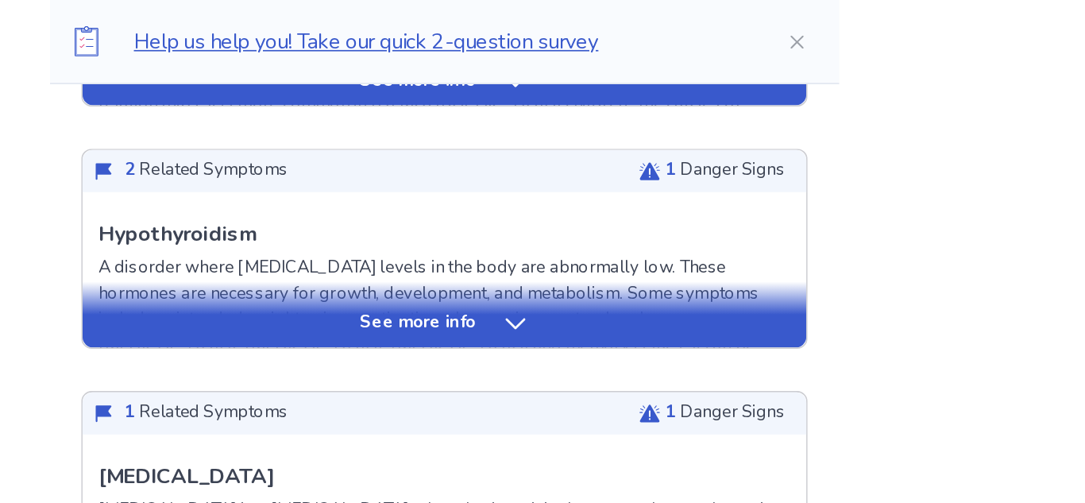
scroll to position [551, 0]
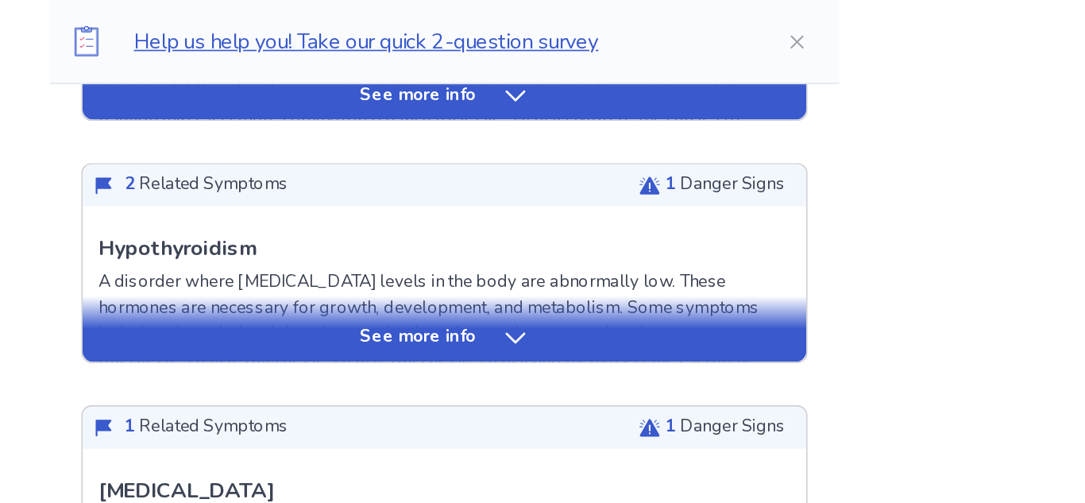
click at [572, 209] on div "See more info" at bounding box center [542, 204] width 437 height 16
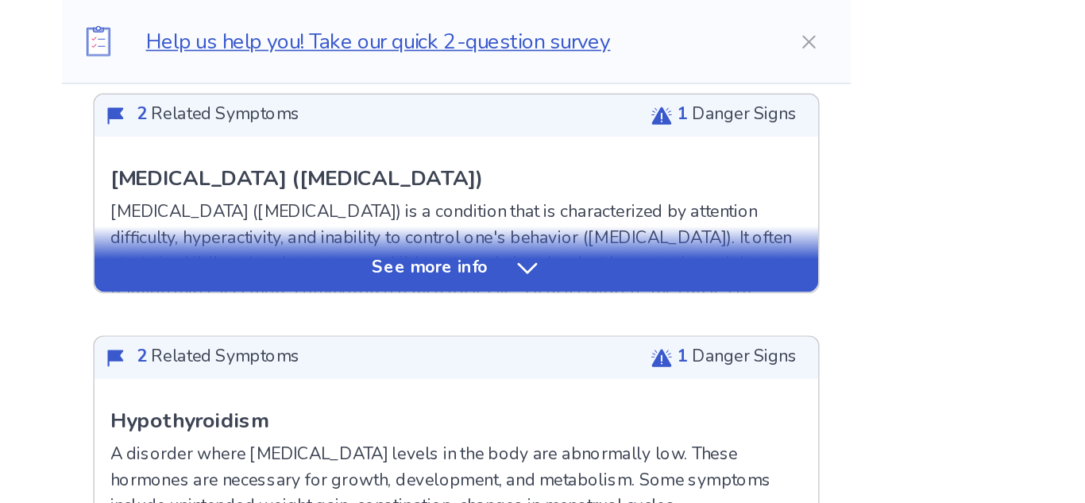
scroll to position [446, 0]
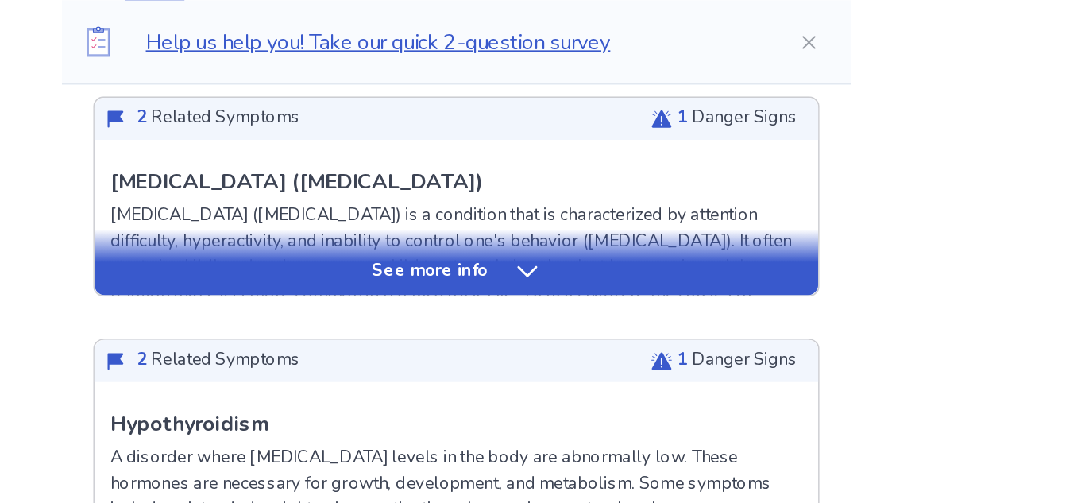
click at [503, 169] on p "See more info" at bounding box center [527, 164] width 70 height 16
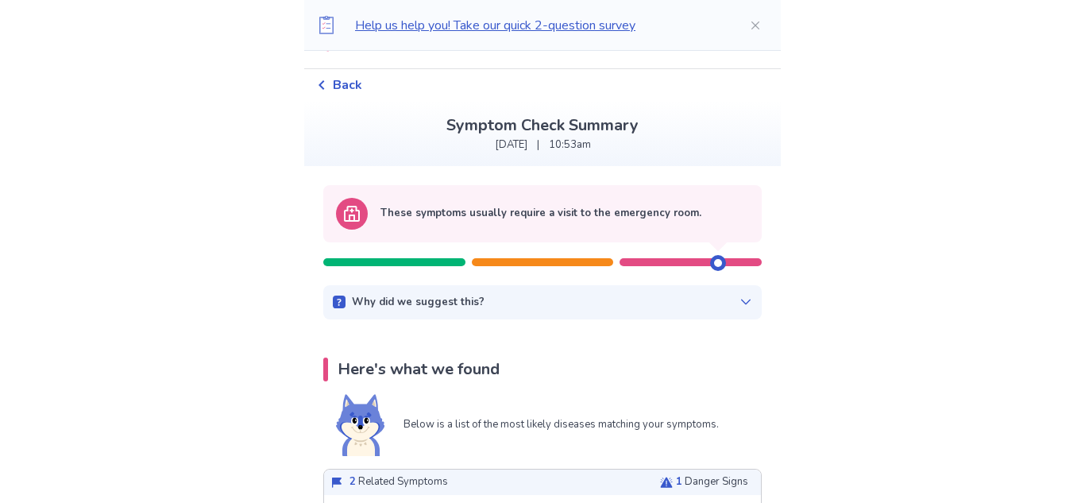
scroll to position [31, 0]
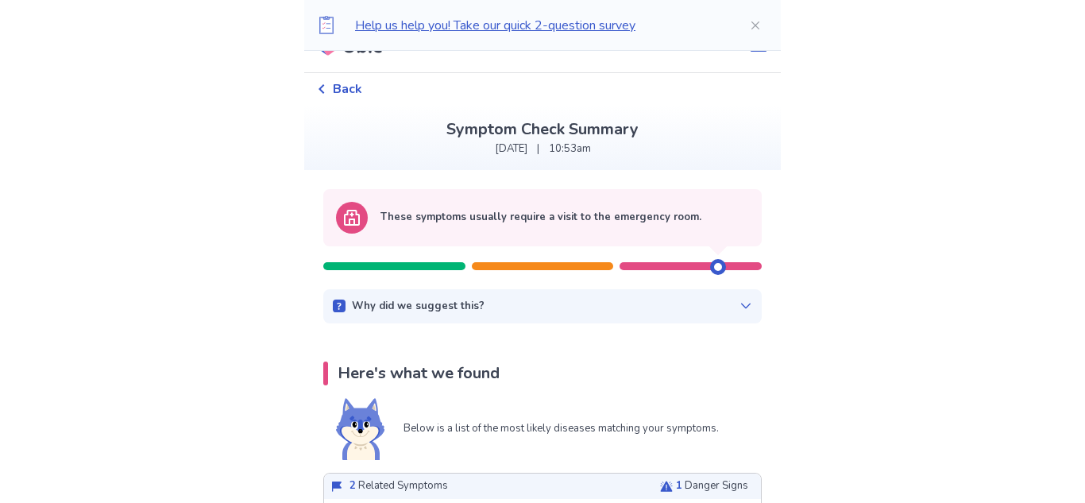
click at [711, 267] on div at bounding box center [718, 267] width 16 height 16
